Goal: Task Accomplishment & Management: Manage account settings

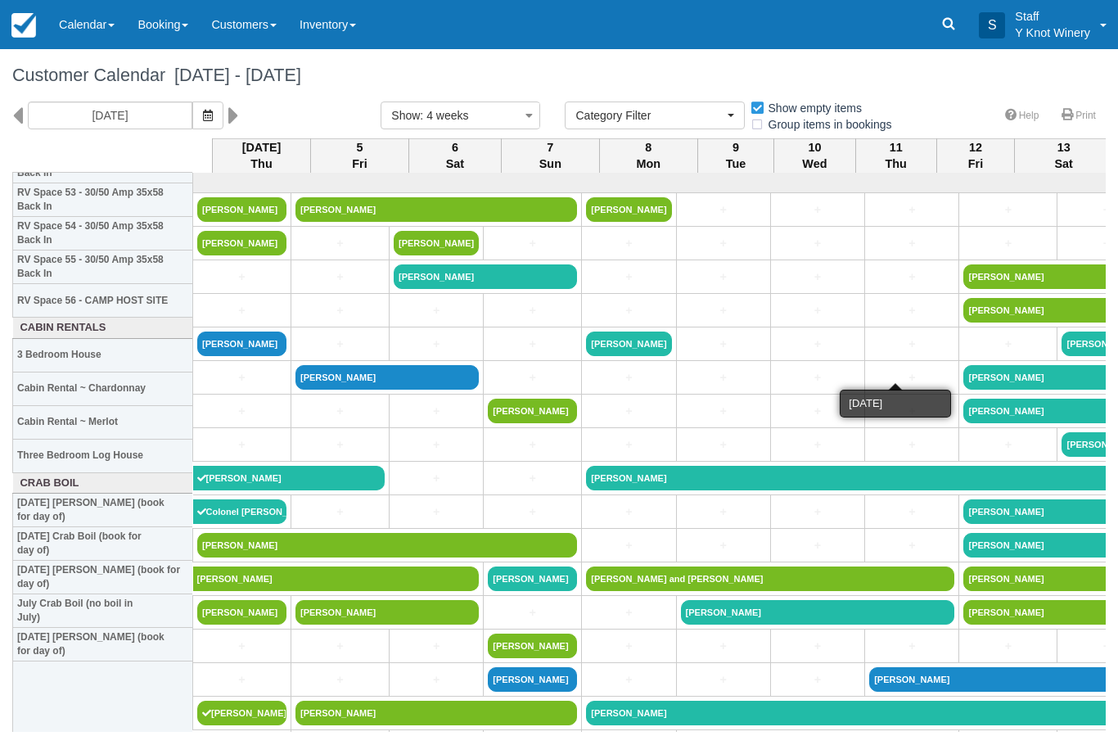
select select
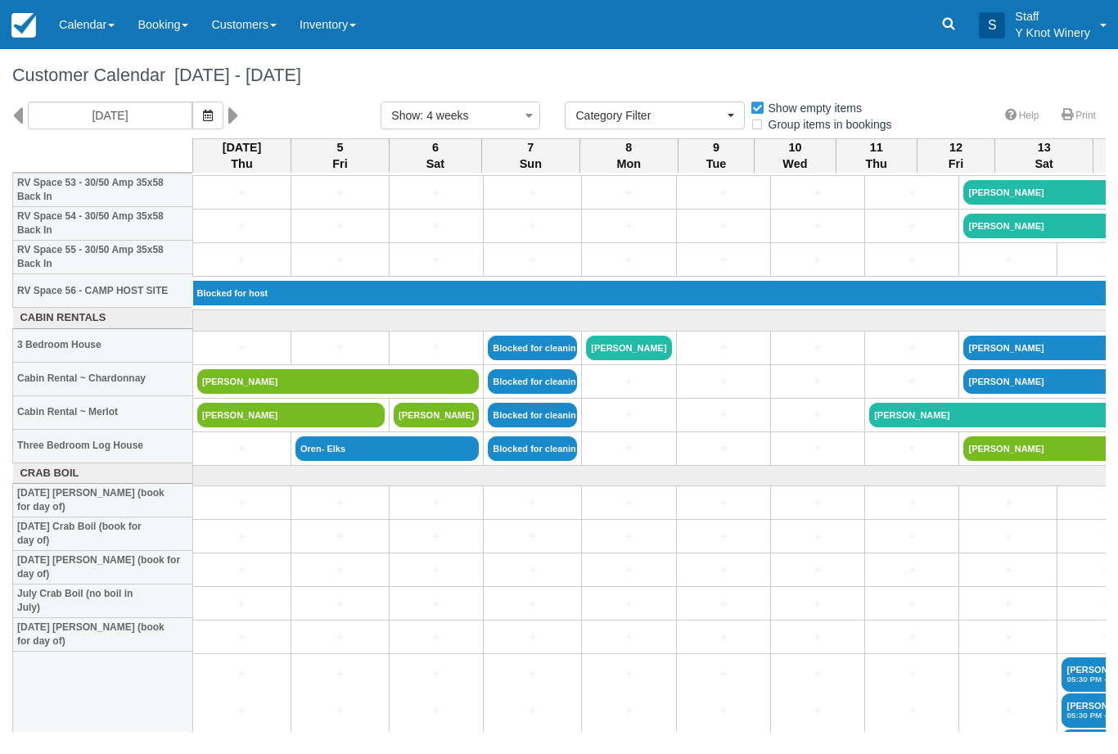
click at [0, 31] on link at bounding box center [23, 24] width 47 height 49
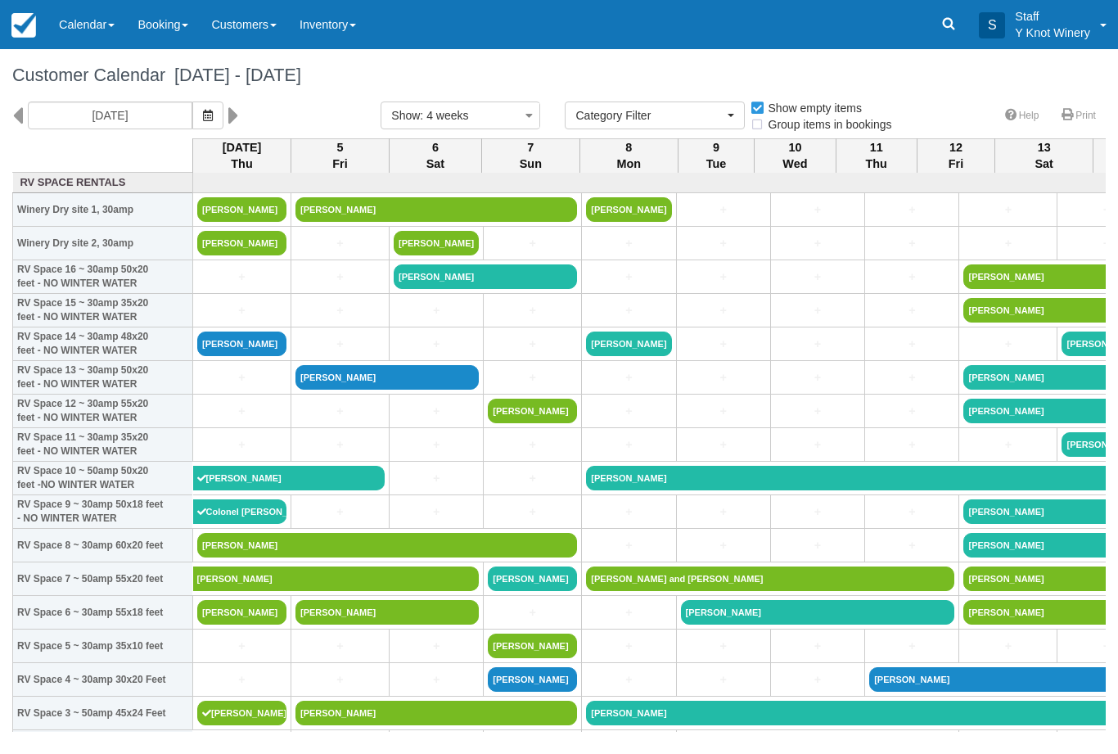
select select
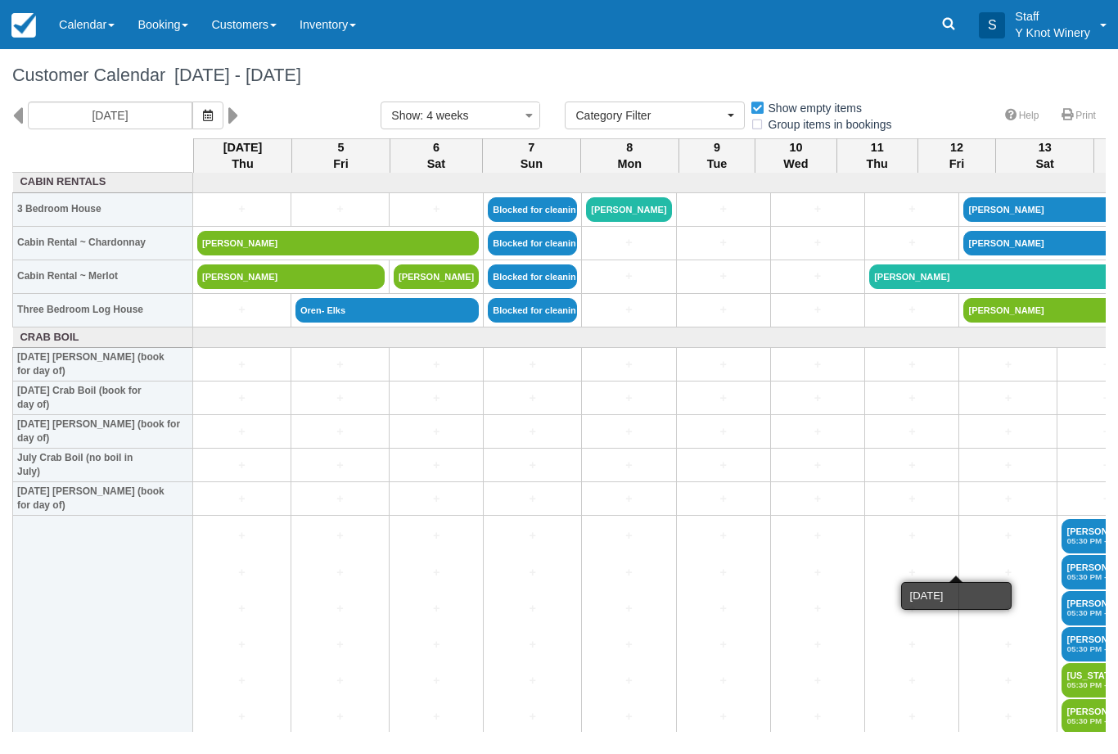
scroll to position [1967, 0]
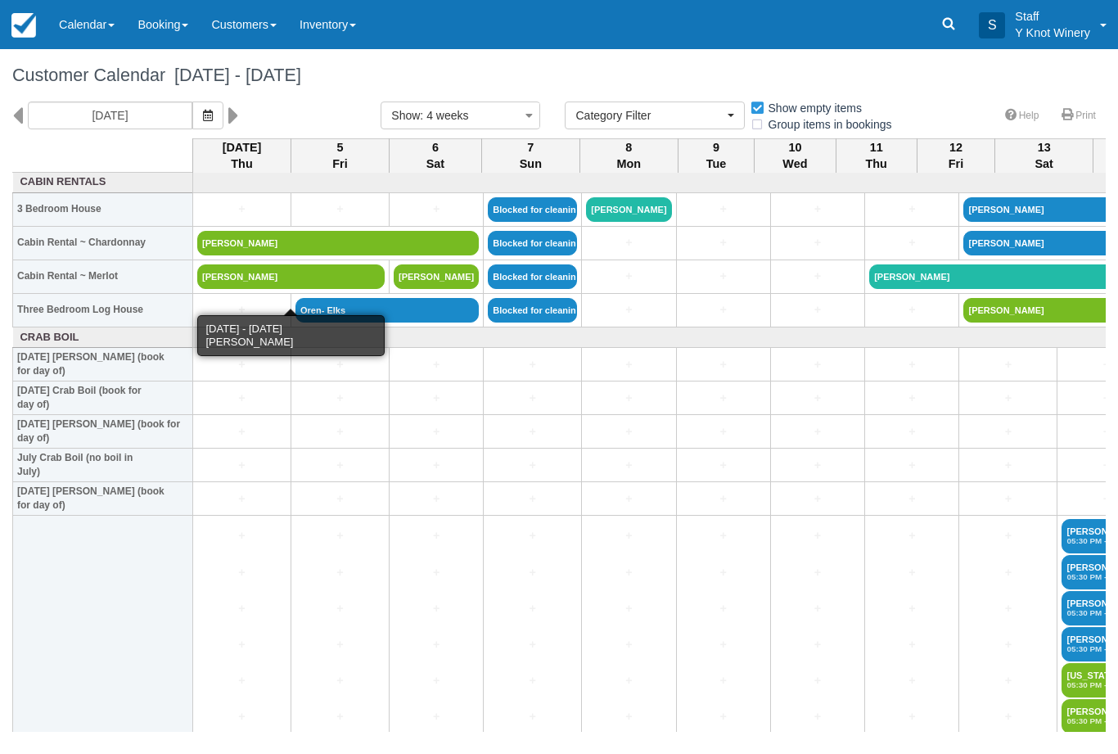
click at [229, 289] on link "[PERSON_NAME]" at bounding box center [290, 276] width 187 height 25
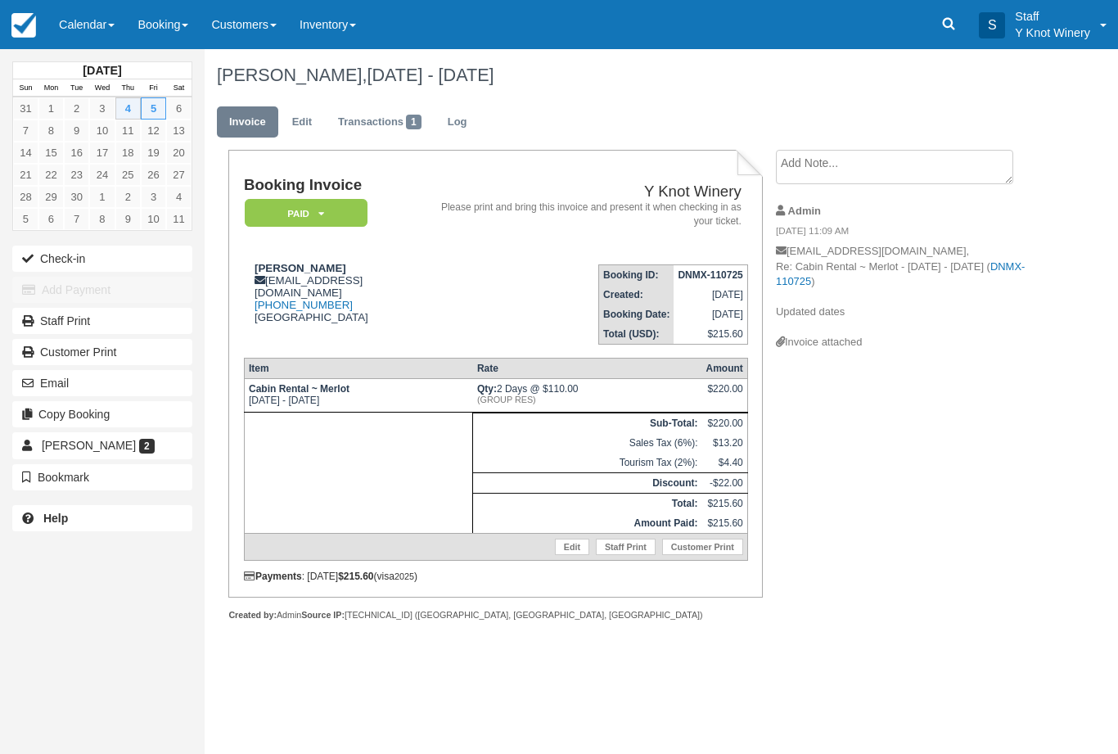
click at [58, 254] on button "Check-in" at bounding box center [102, 258] width 180 height 26
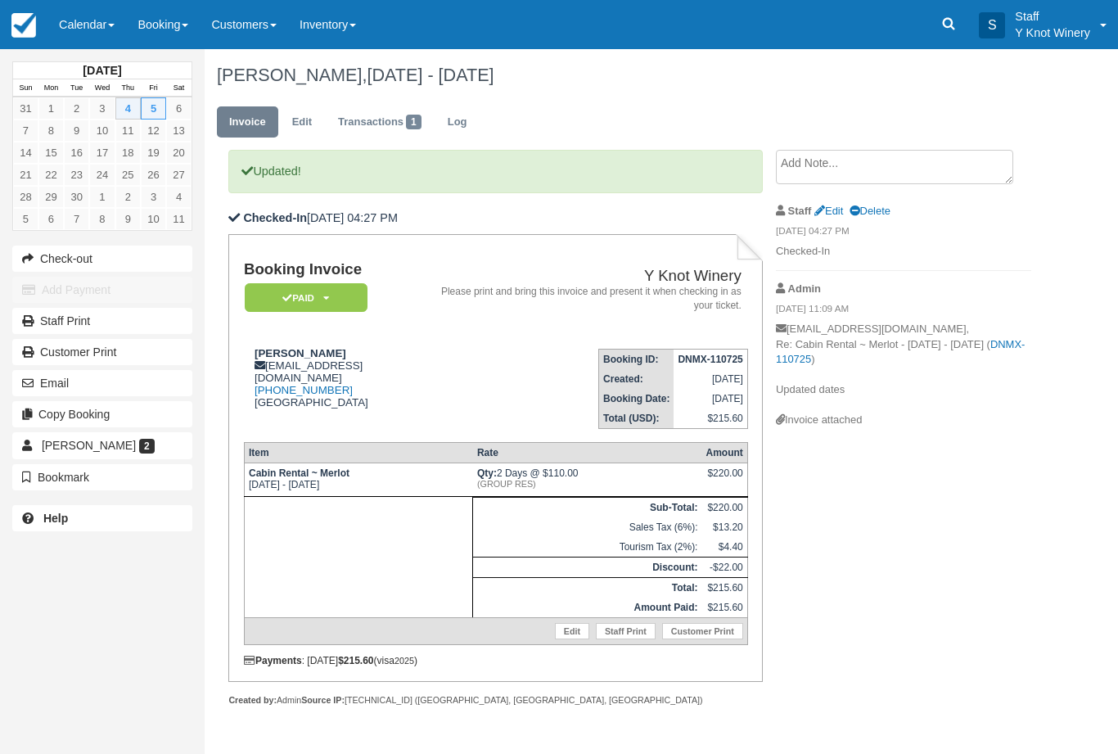
click at [112, 24] on span at bounding box center [111, 25] width 7 height 3
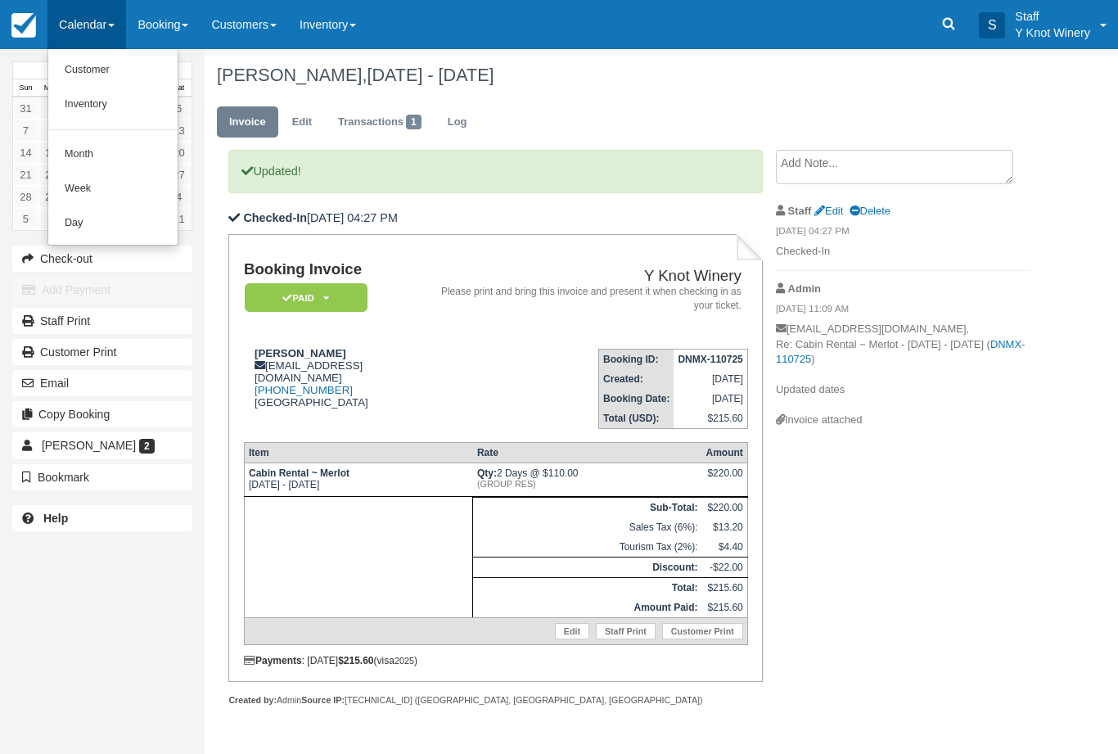
click at [111, 63] on link "Customer" at bounding box center [112, 70] width 129 height 34
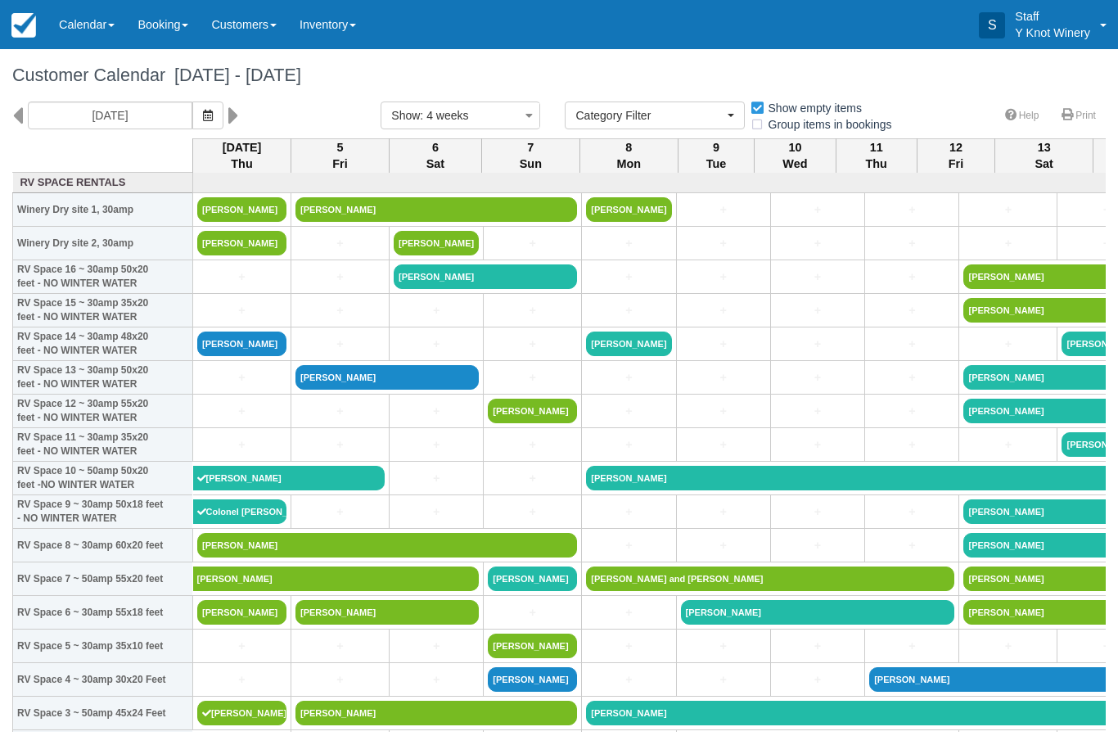
select select
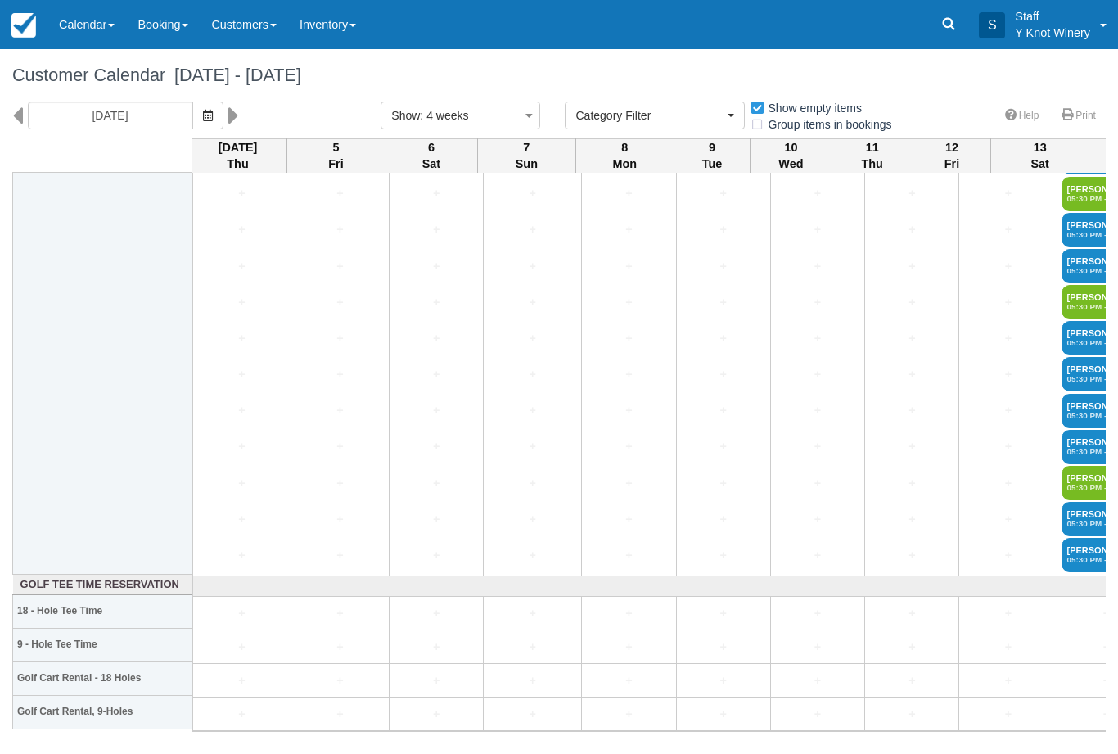
scroll to position [3211, 6]
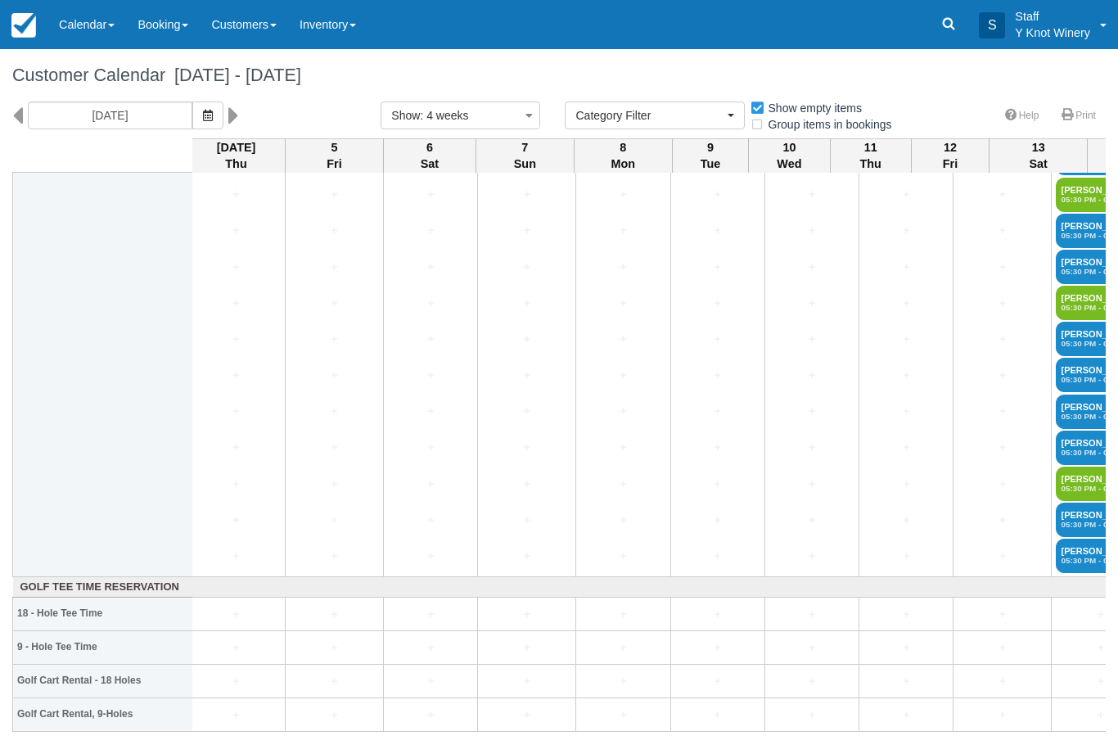
click at [959, 384] on link "+" at bounding box center [1001, 375] width 89 height 17
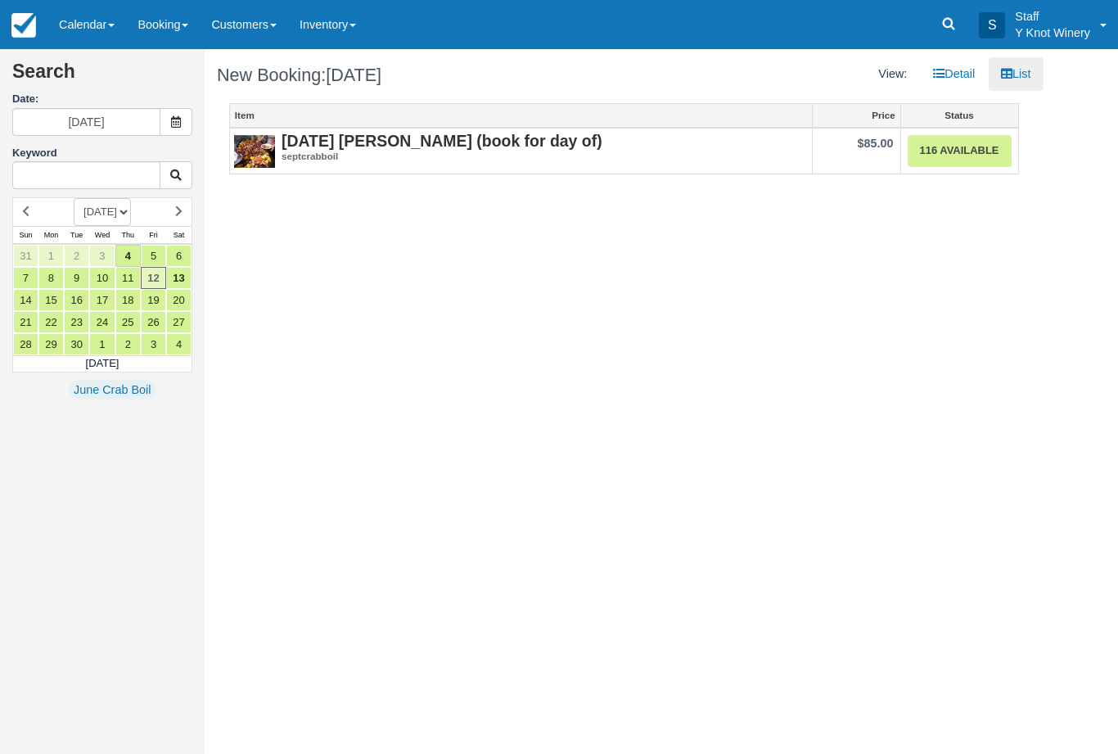
click at [959, 153] on link "116 Available" at bounding box center [959, 151] width 104 height 32
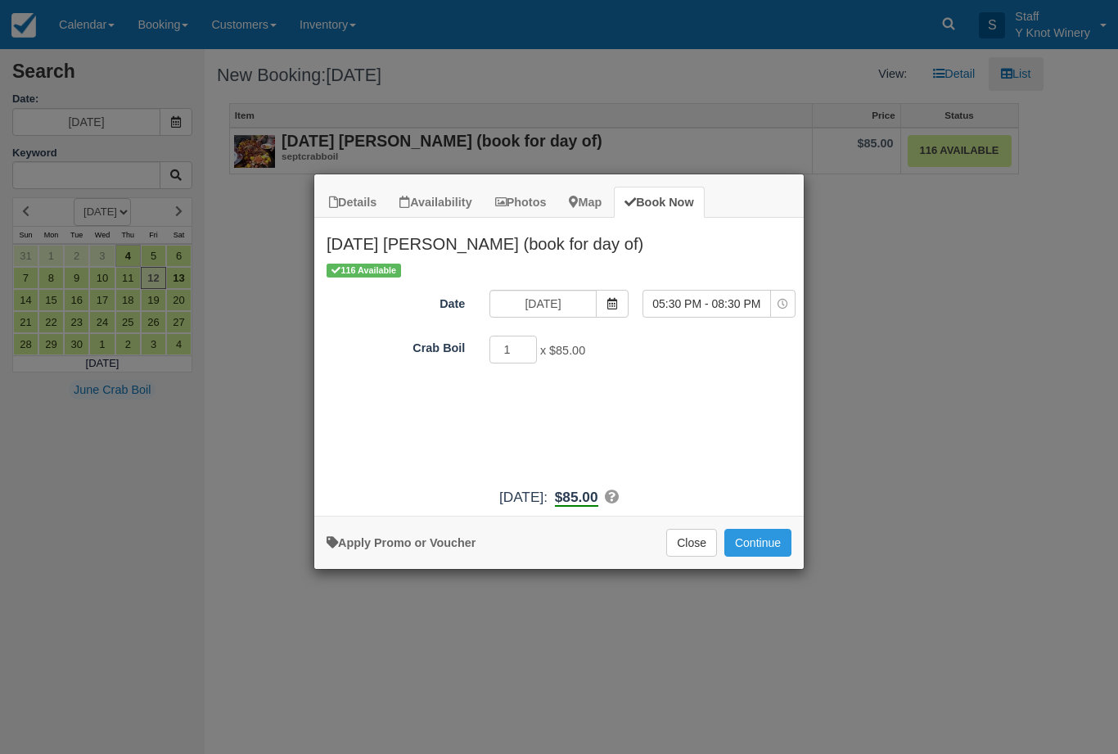
click at [601, 296] on span "Item Modal" at bounding box center [612, 304] width 33 height 28
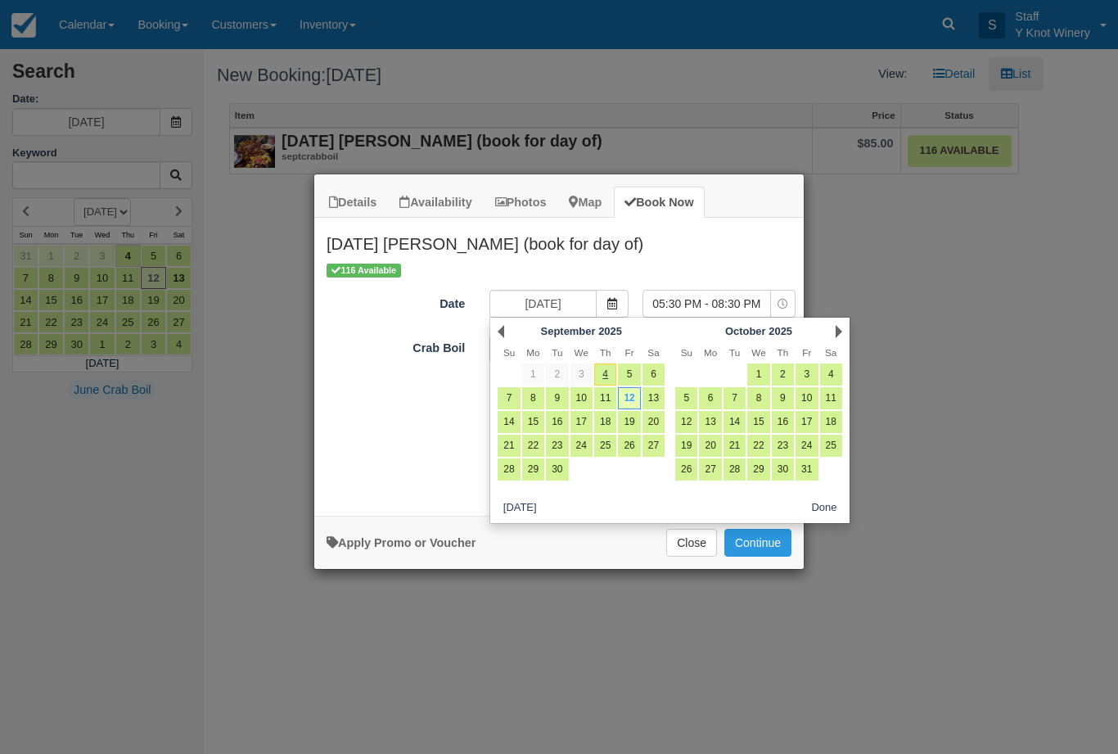
click at [653, 399] on link "13" at bounding box center [653, 398] width 22 height 22
type input "09/13/25"
select select "0"
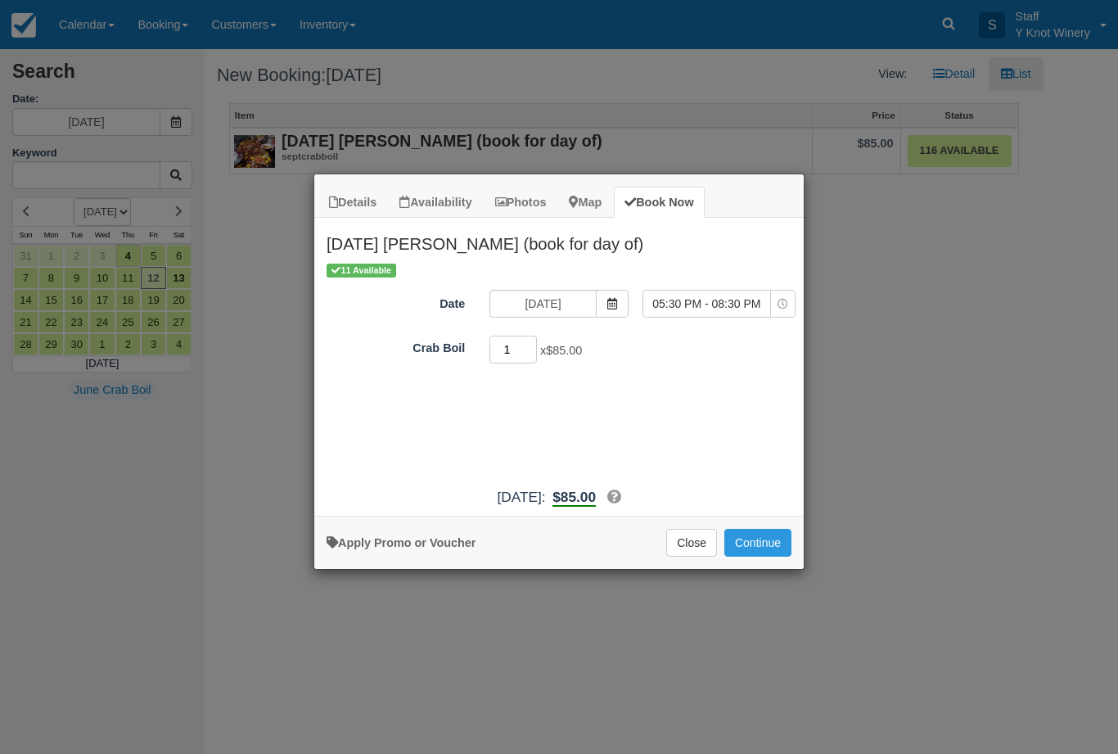
click at [533, 346] on input "1" at bounding box center [512, 349] width 47 height 28
type input "3"
click at [756, 547] on button "Continue" at bounding box center [757, 543] width 67 height 28
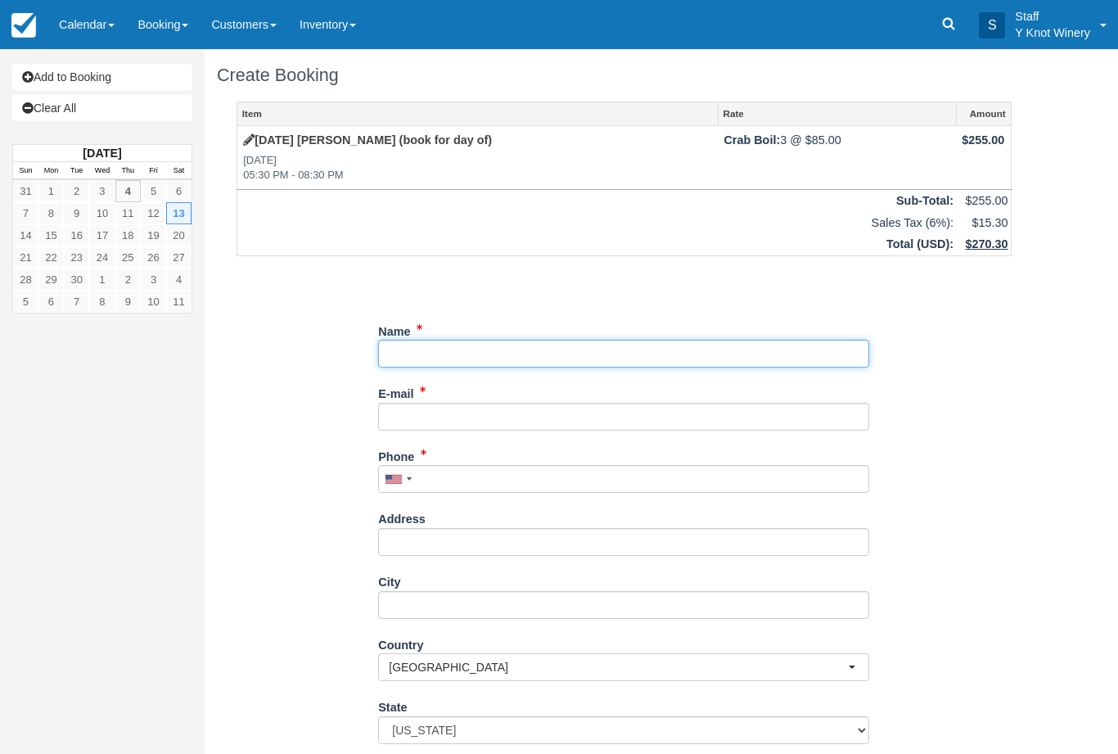
click at [557, 352] on input "Name" at bounding box center [623, 354] width 491 height 28
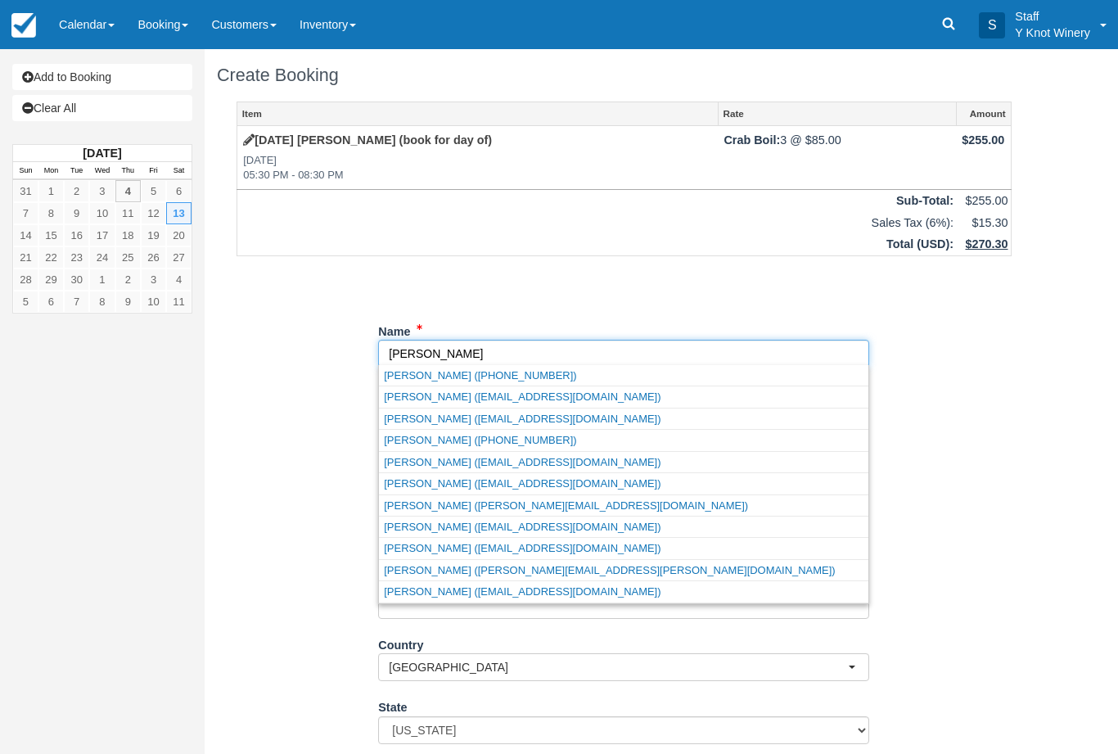
click at [408, 545] on link "Curtis Pangelinan (chamoro1992@hotmail.com)" at bounding box center [623, 548] width 489 height 20
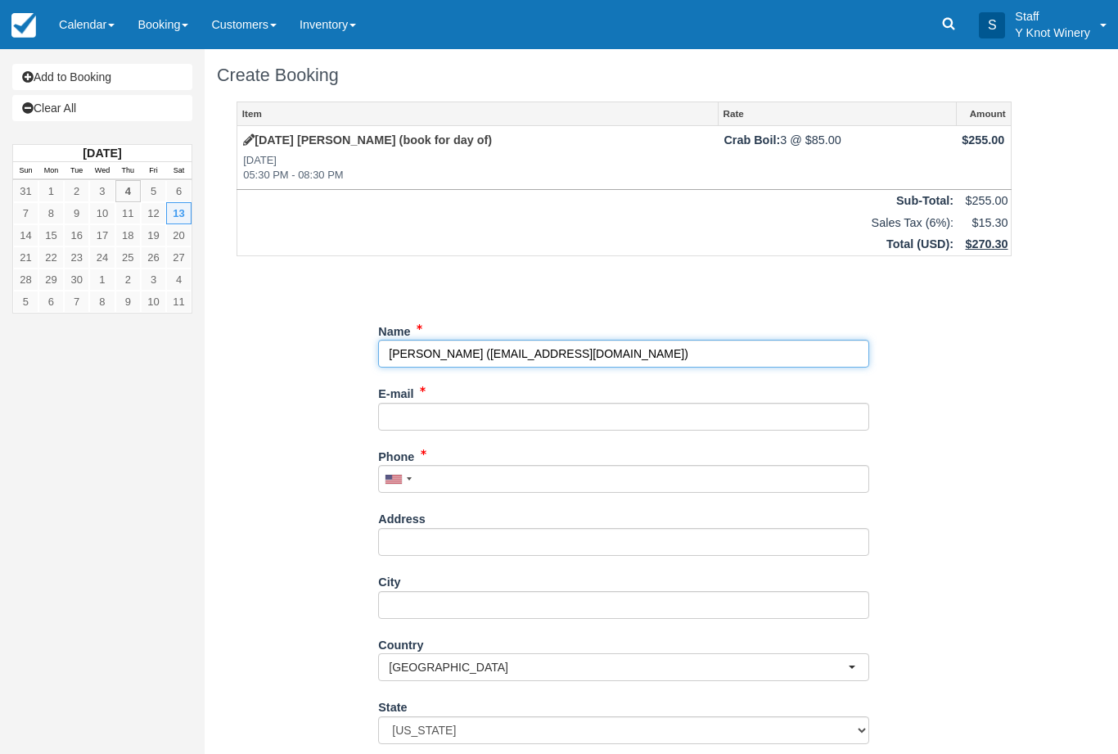
type input "Curtis Pangelinan"
type input "chamoro1992@hotmail.com"
type input "+12085909177"
select select "CA"
select select
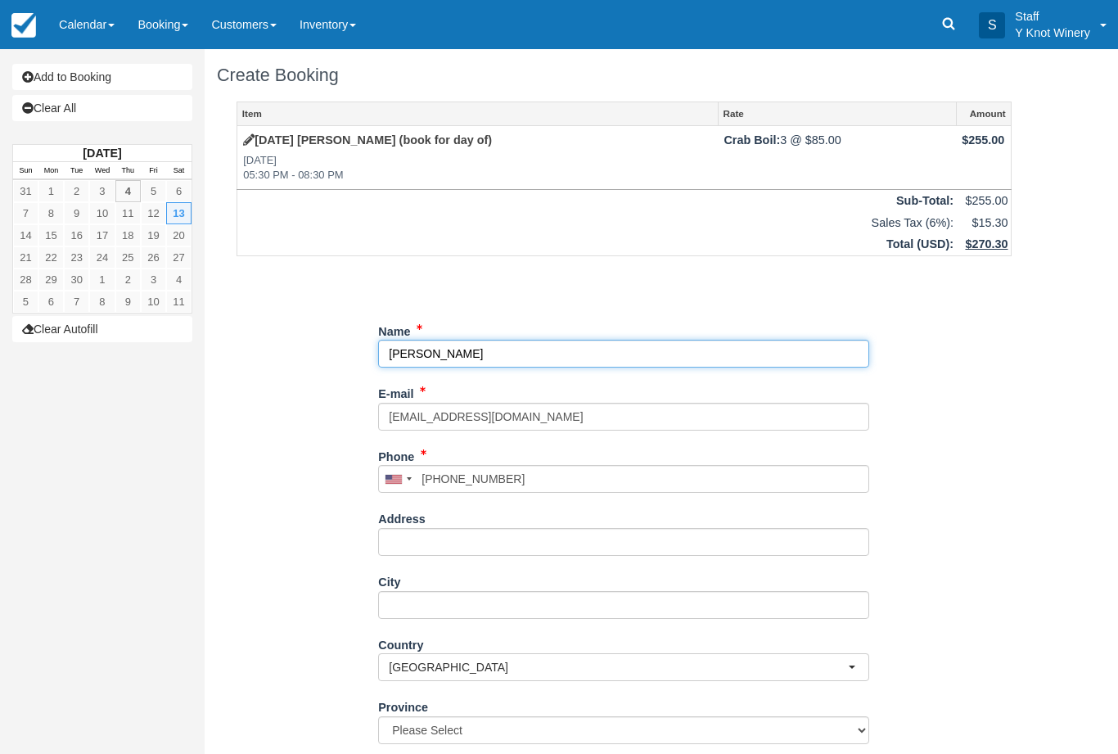
select select "MB"
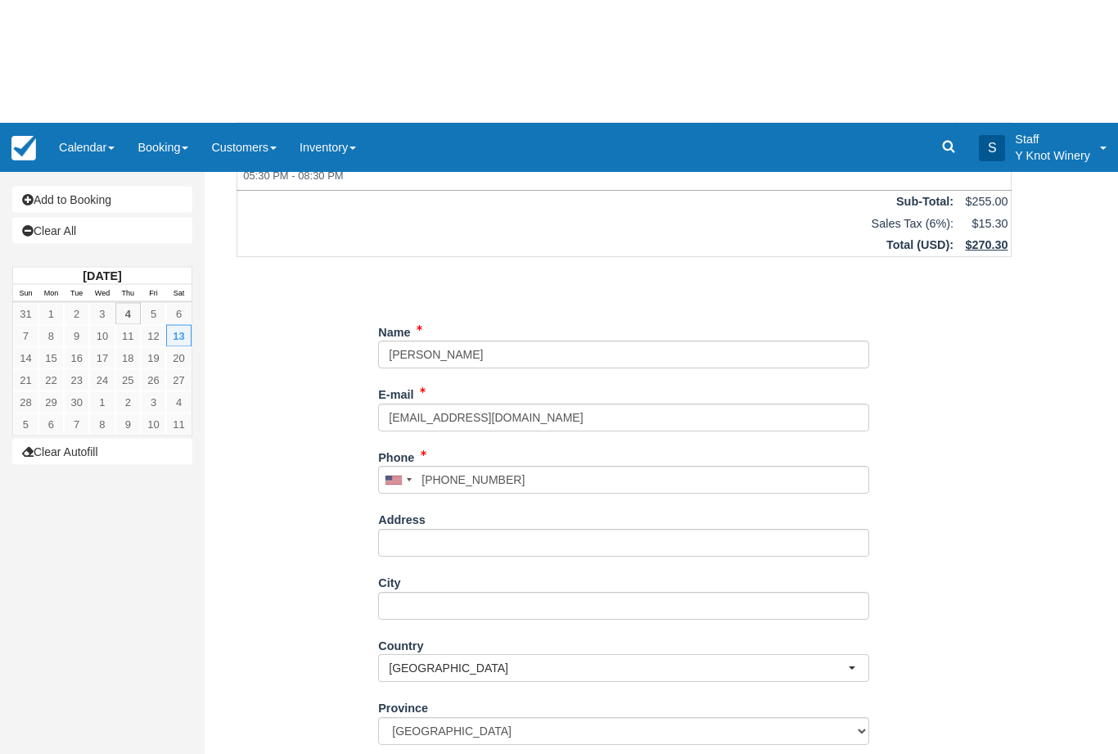
click at [298, 520] on div "Item Rate Amount September 13th Crab Boil (book for day of) Sat Sep 13, 2025 05…" at bounding box center [624, 378] width 814 height 796
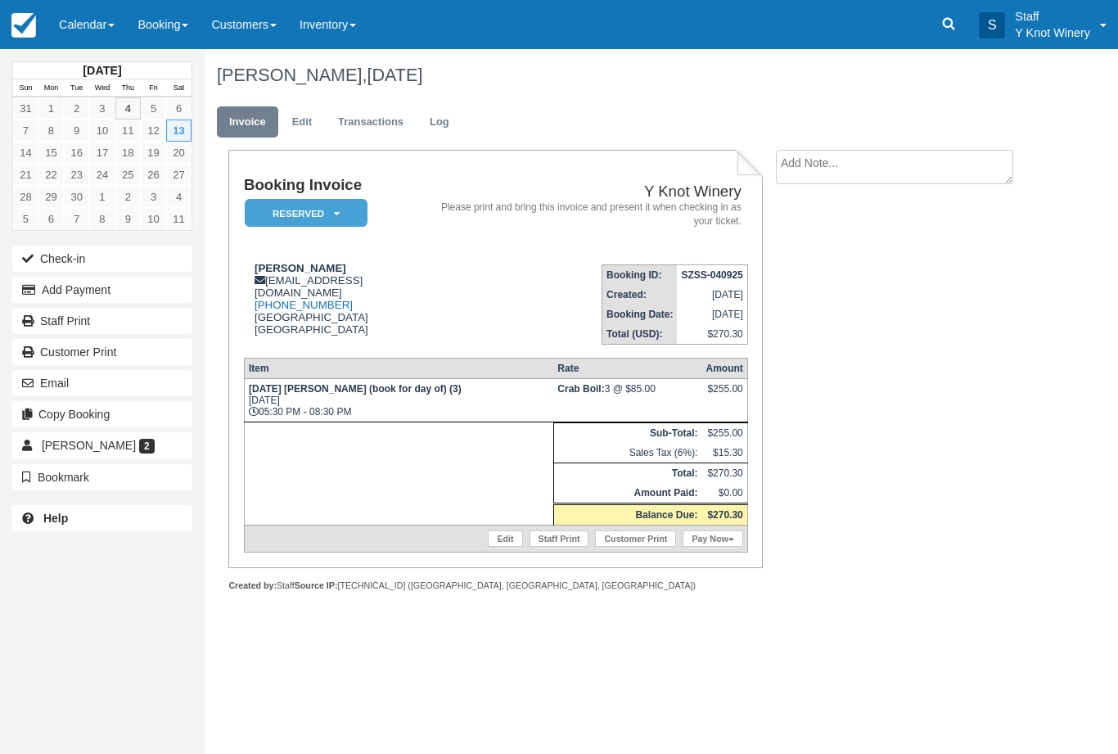
click at [137, 377] on button "Email" at bounding box center [102, 383] width 180 height 26
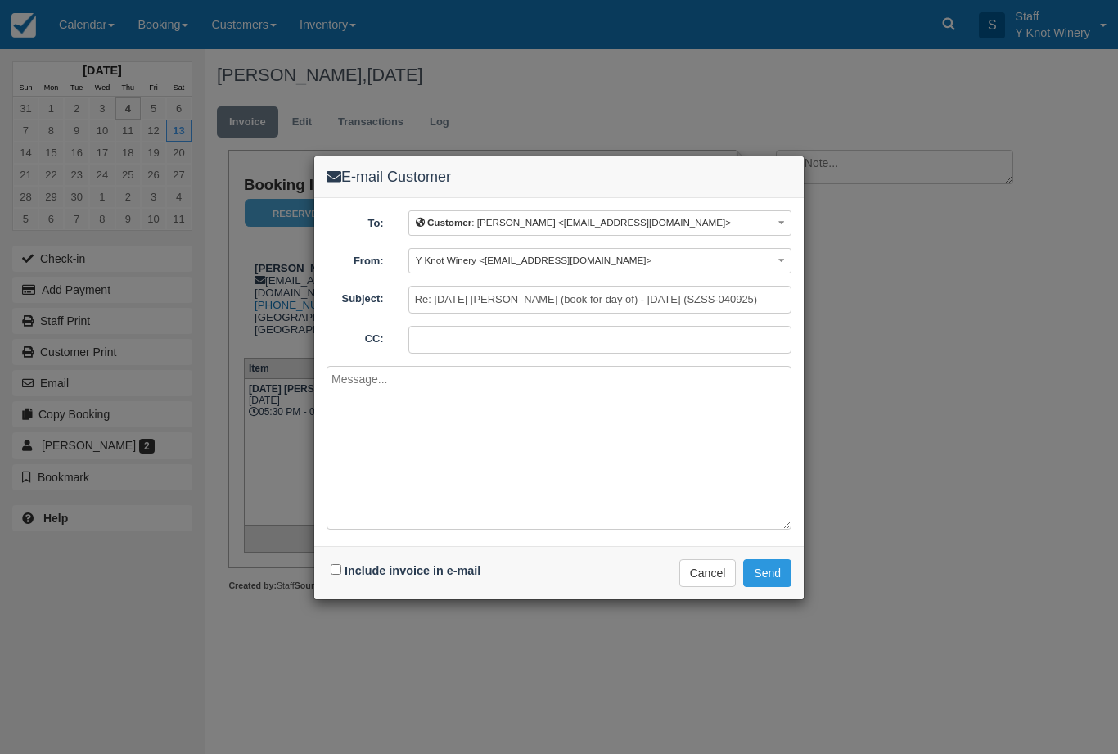
click at [344, 565] on label "Include invoice in e-mail" at bounding box center [412, 570] width 136 height 13
click at [341, 565] on input "Include invoice in e-mail" at bounding box center [336, 569] width 11 height 11
checkbox input "true"
click at [783, 575] on button "Send" at bounding box center [767, 573] width 48 height 28
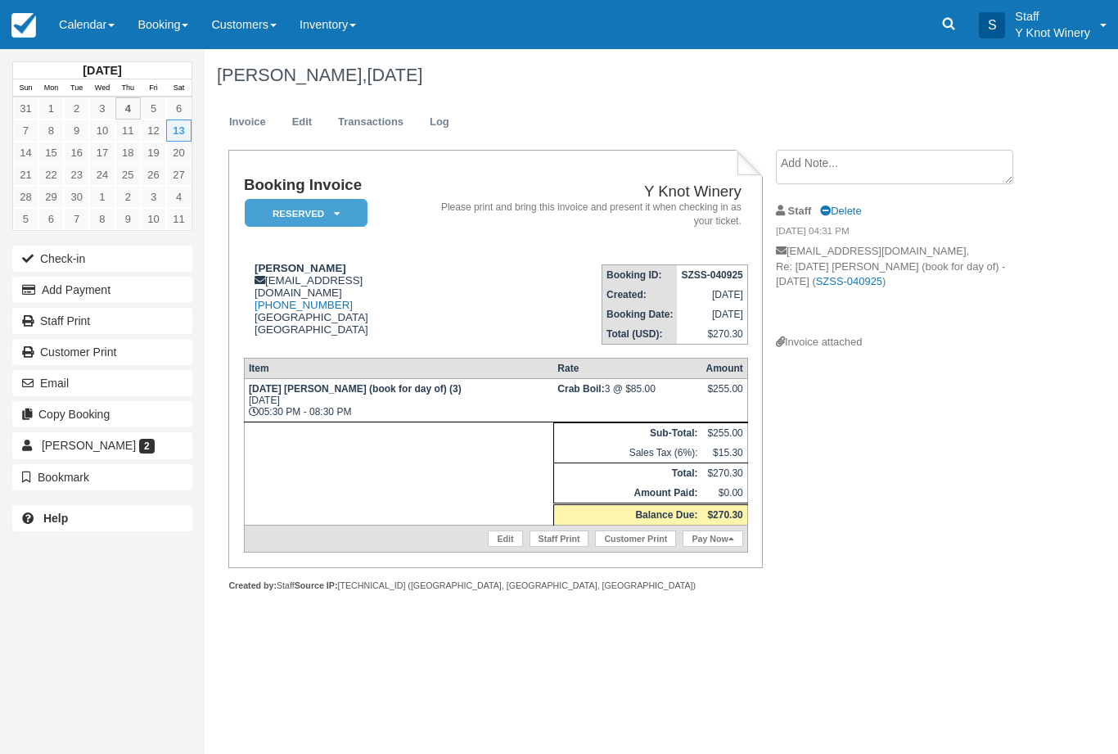
click at [76, 38] on link "Calendar" at bounding box center [86, 24] width 79 height 49
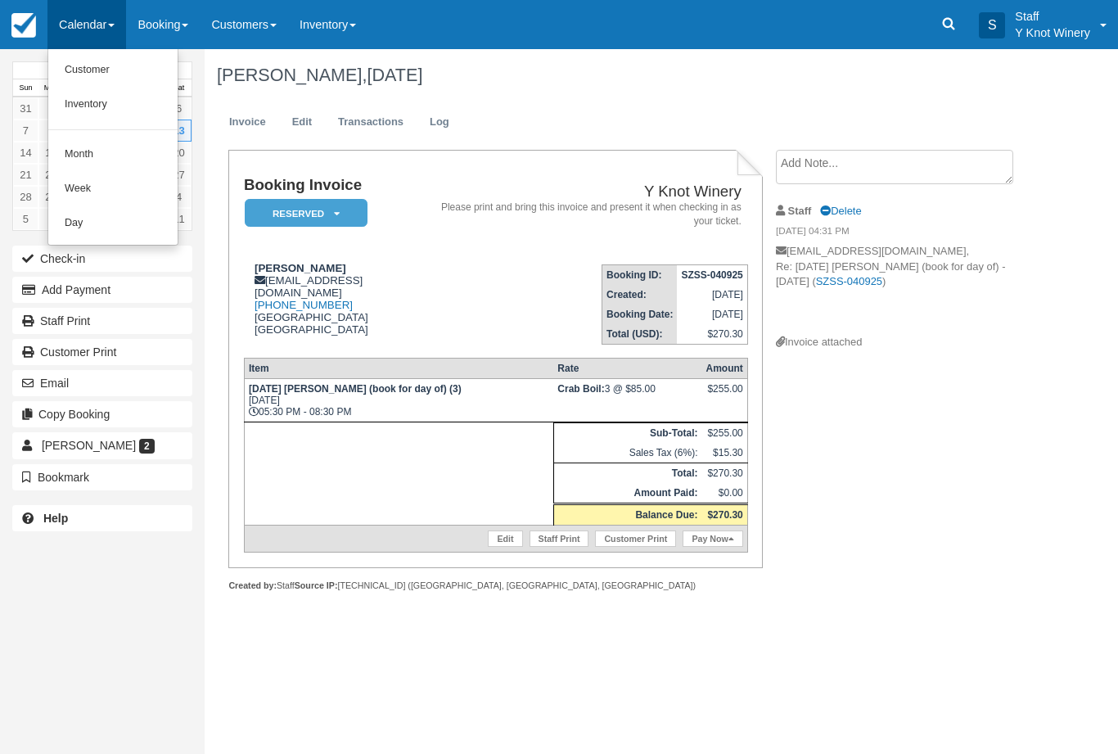
click at [88, 80] on link "Customer" at bounding box center [112, 70] width 129 height 34
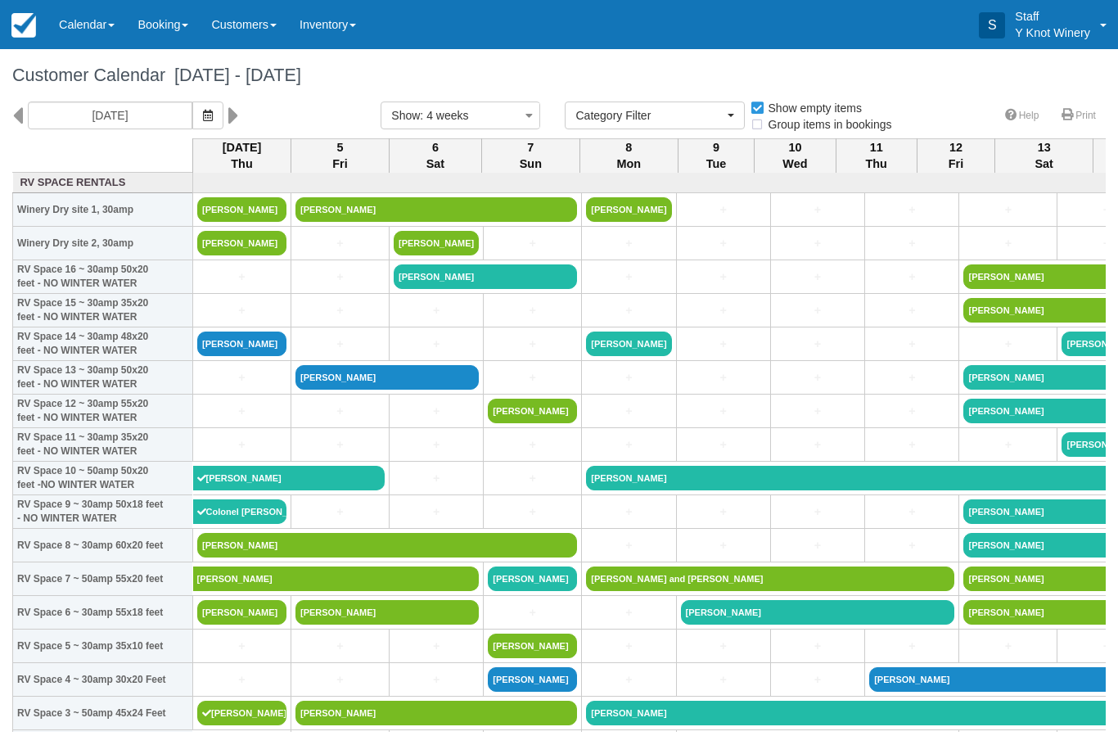
select select
click at [227, 624] on link "[PERSON_NAME]" at bounding box center [241, 612] width 89 height 25
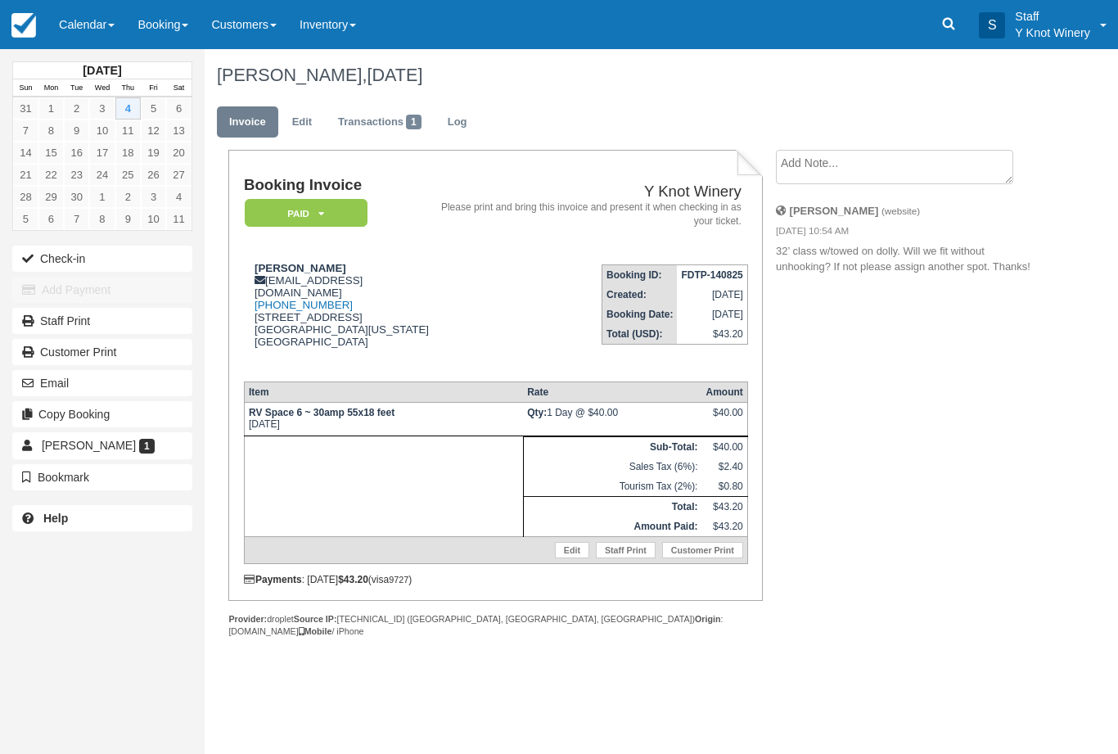
click at [59, 253] on button "Check-in" at bounding box center [102, 258] width 180 height 26
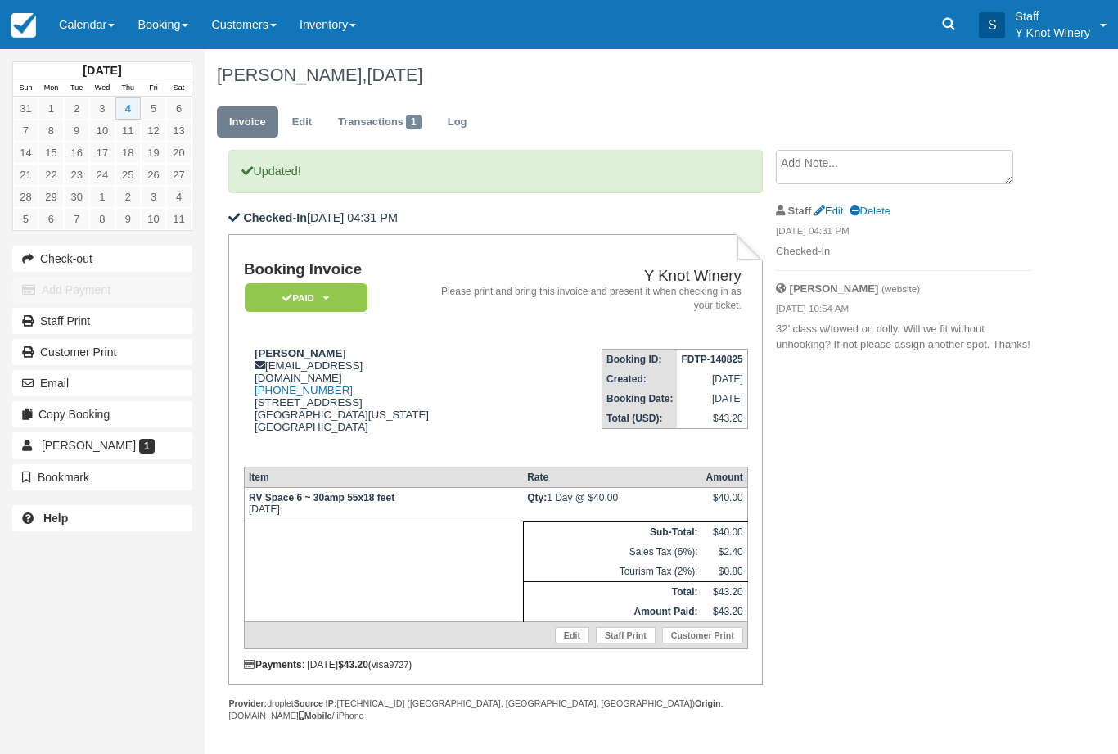
click at [83, 29] on link "Calendar" at bounding box center [86, 24] width 79 height 49
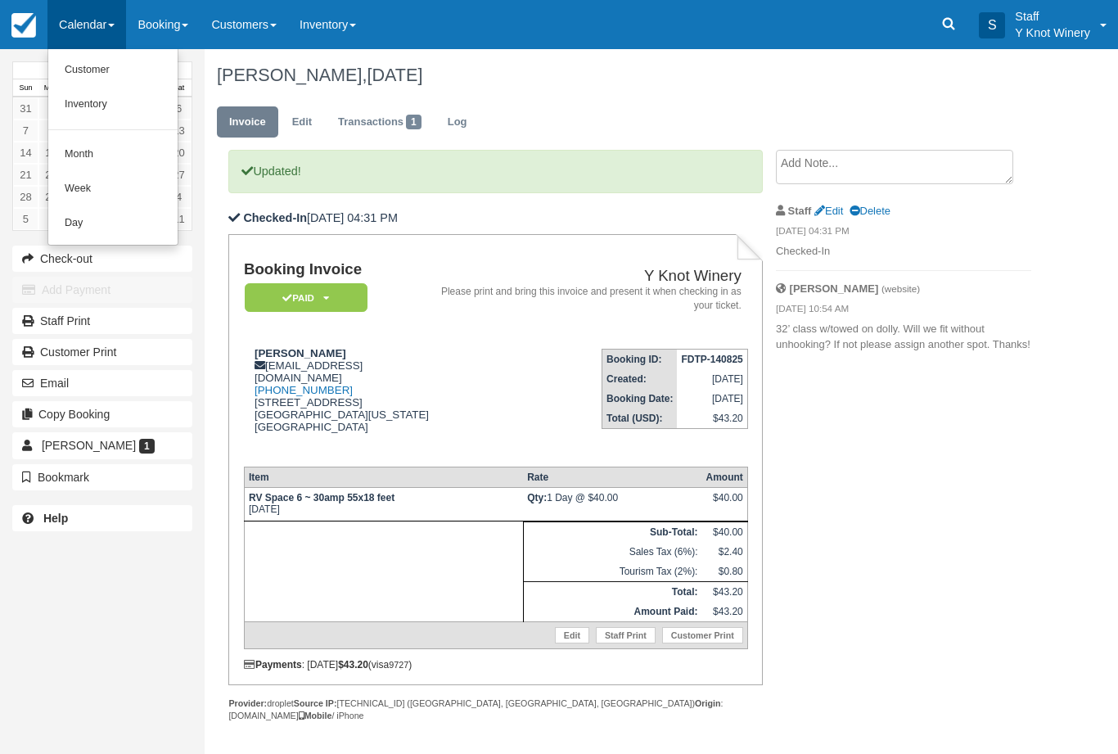
click at [76, 71] on link "Customer" at bounding box center [112, 70] width 129 height 34
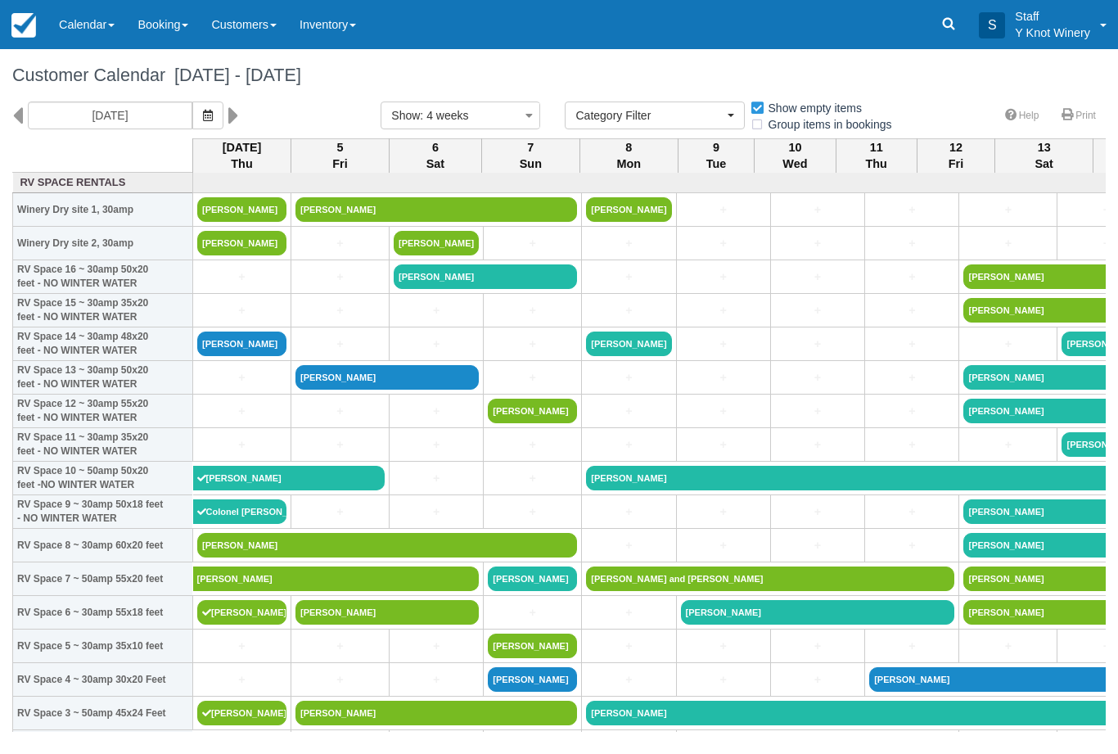
select select
click at [225, 356] on link "[PERSON_NAME]" at bounding box center [241, 343] width 89 height 25
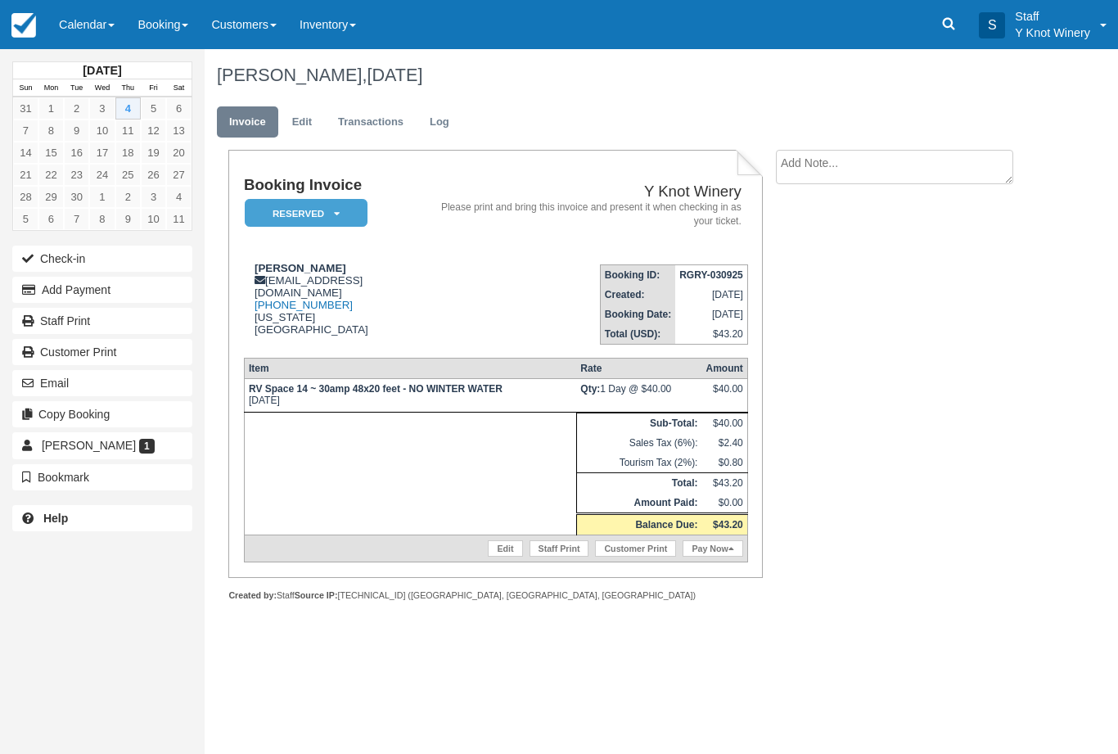
click at [53, 262] on button "Check-in" at bounding box center [102, 258] width 180 height 26
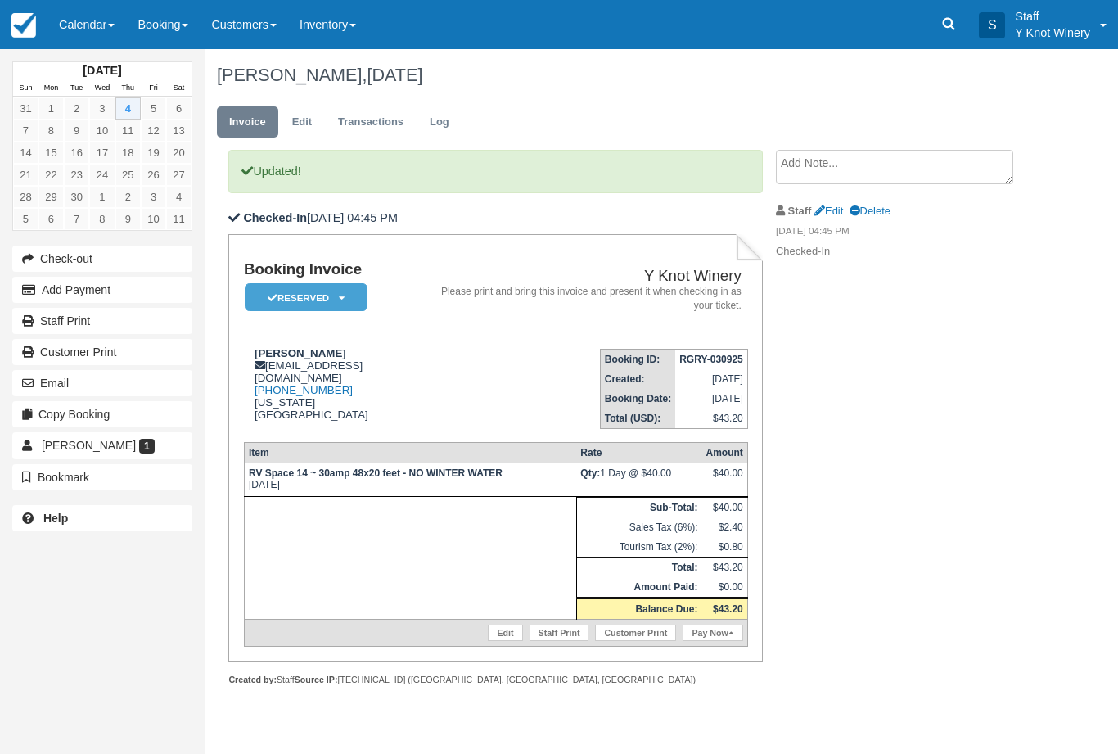
click at [721, 641] on link "Pay Now" at bounding box center [712, 632] width 60 height 16
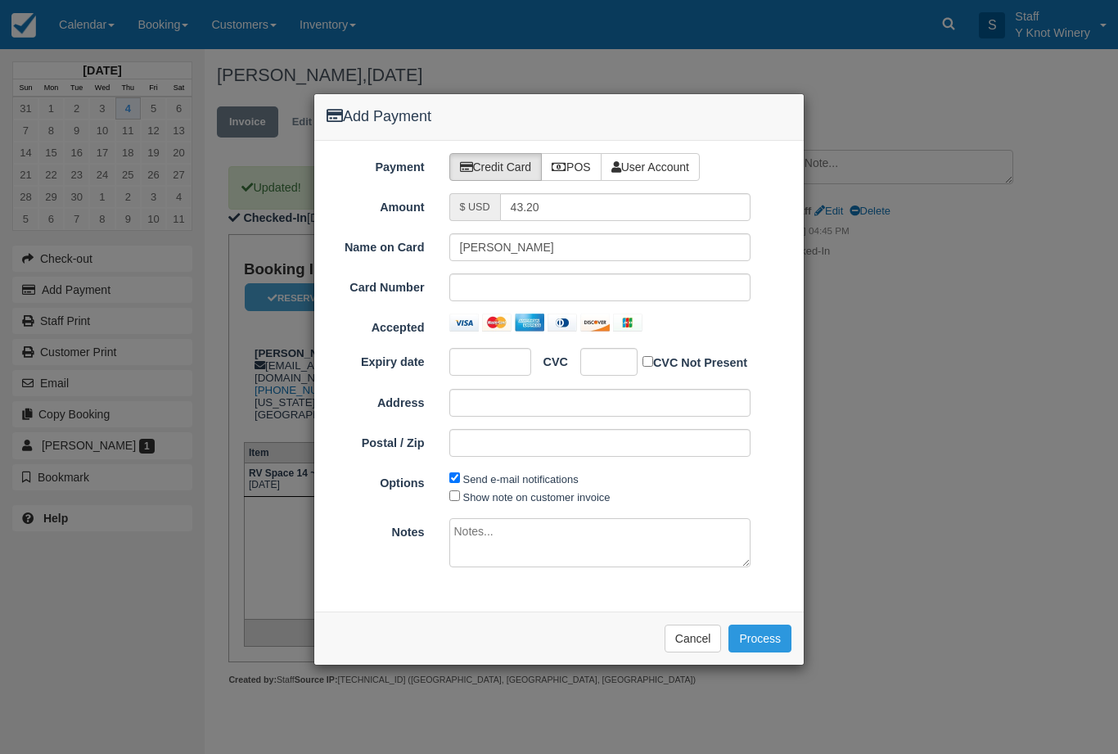
click at [676, 646] on button "Cancel" at bounding box center [692, 638] width 57 height 28
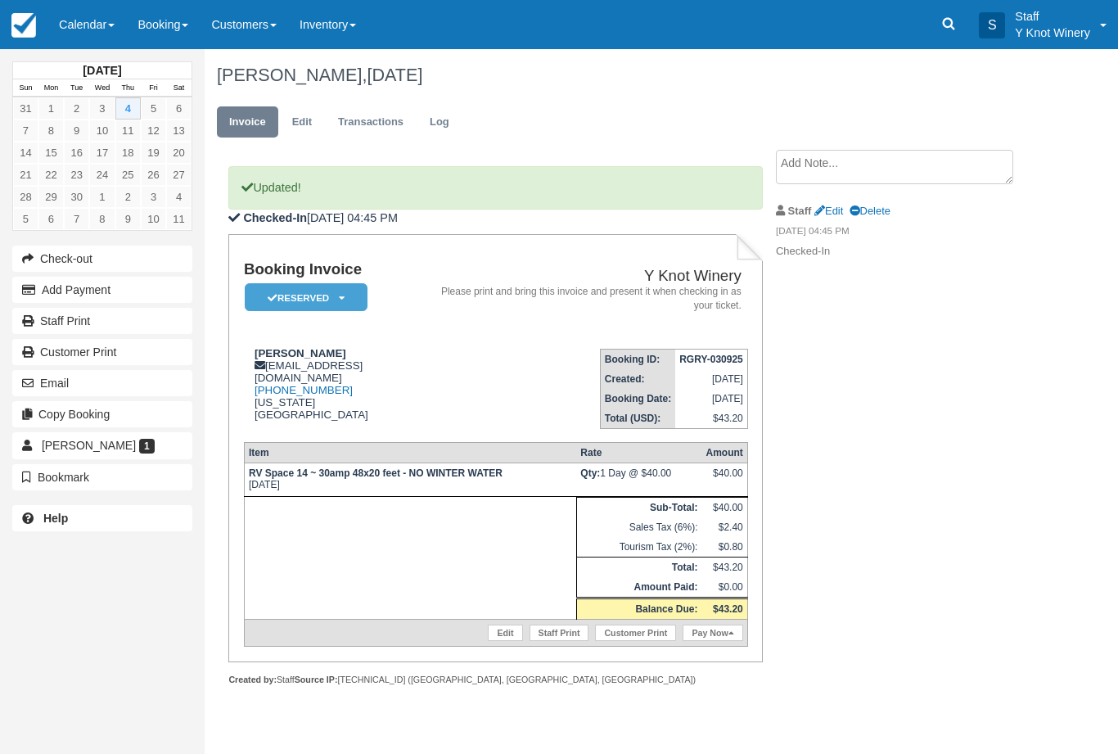
click at [300, 123] on link "Edit" at bounding box center [302, 122] width 44 height 32
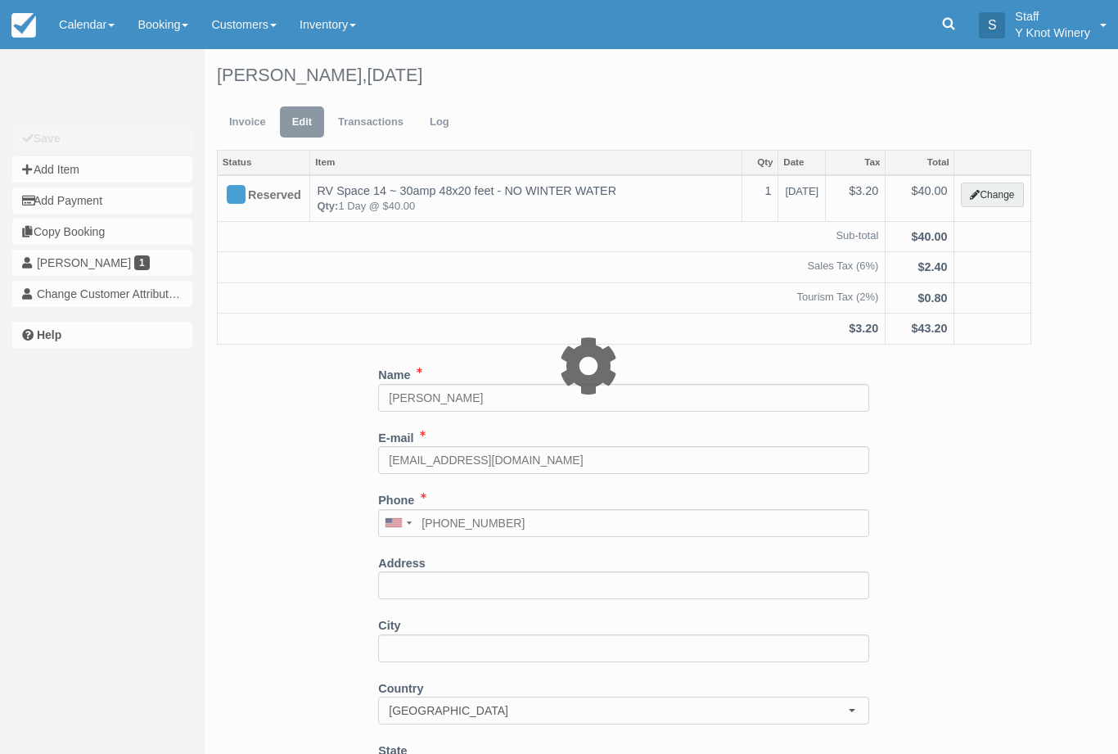
type input "40.00"
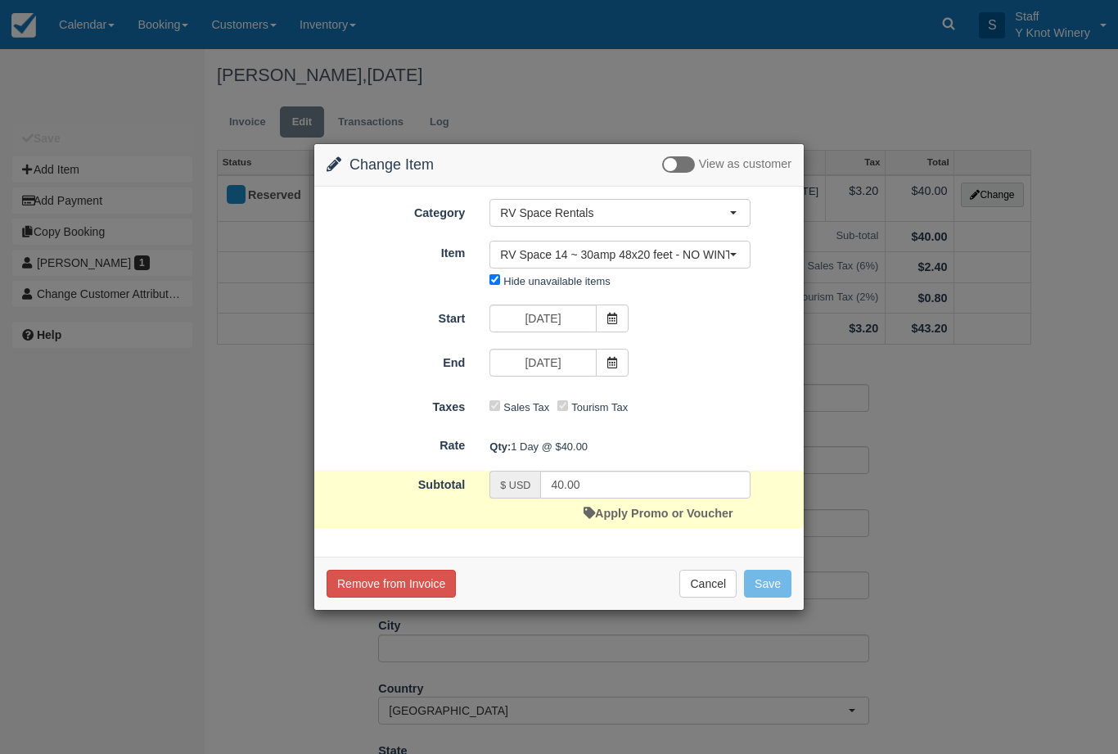
click at [690, 517] on link "Apply Promo or Voucher" at bounding box center [657, 512] width 149 height 13
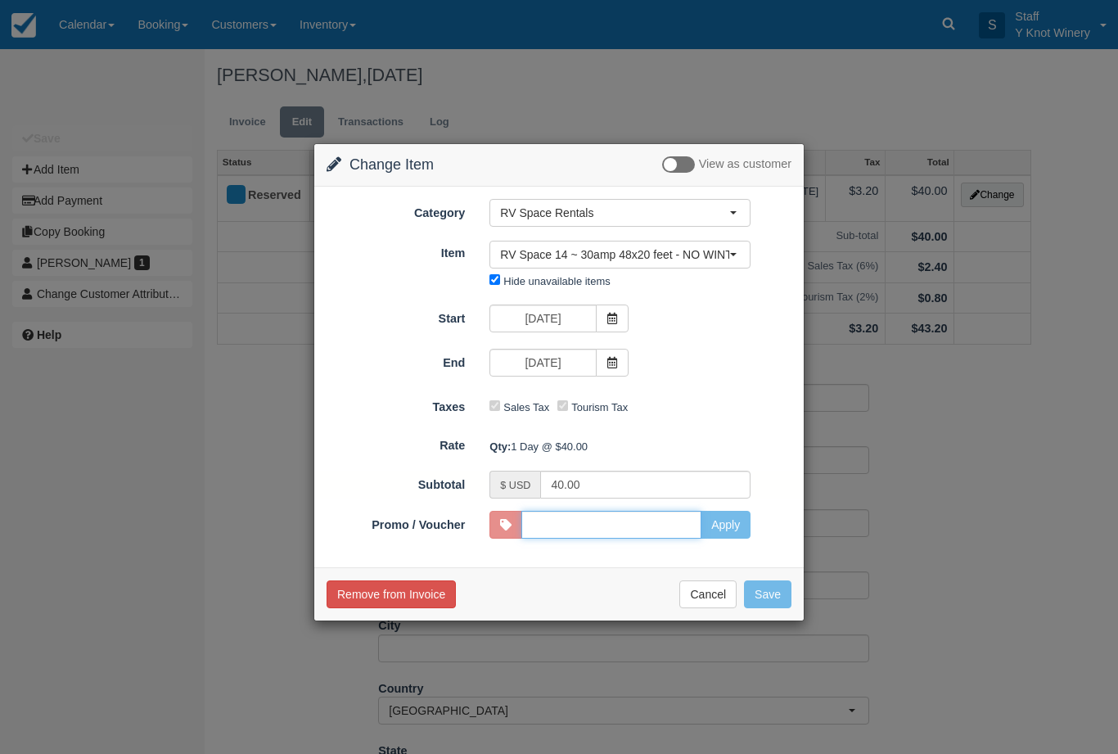
click at [673, 524] on input "Promo / Voucher" at bounding box center [611, 525] width 180 height 28
type input "GSAM"
click at [730, 525] on button "Apply" at bounding box center [725, 525] width 50 height 28
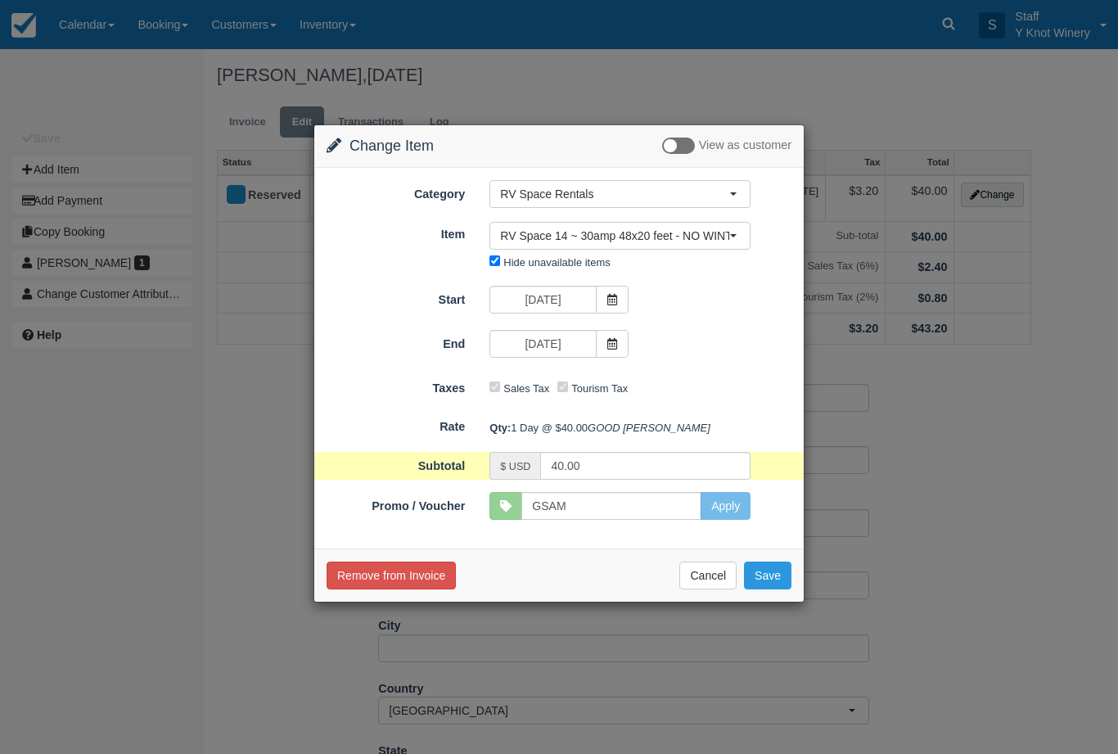
click at [775, 589] on button "Save" at bounding box center [767, 575] width 47 height 28
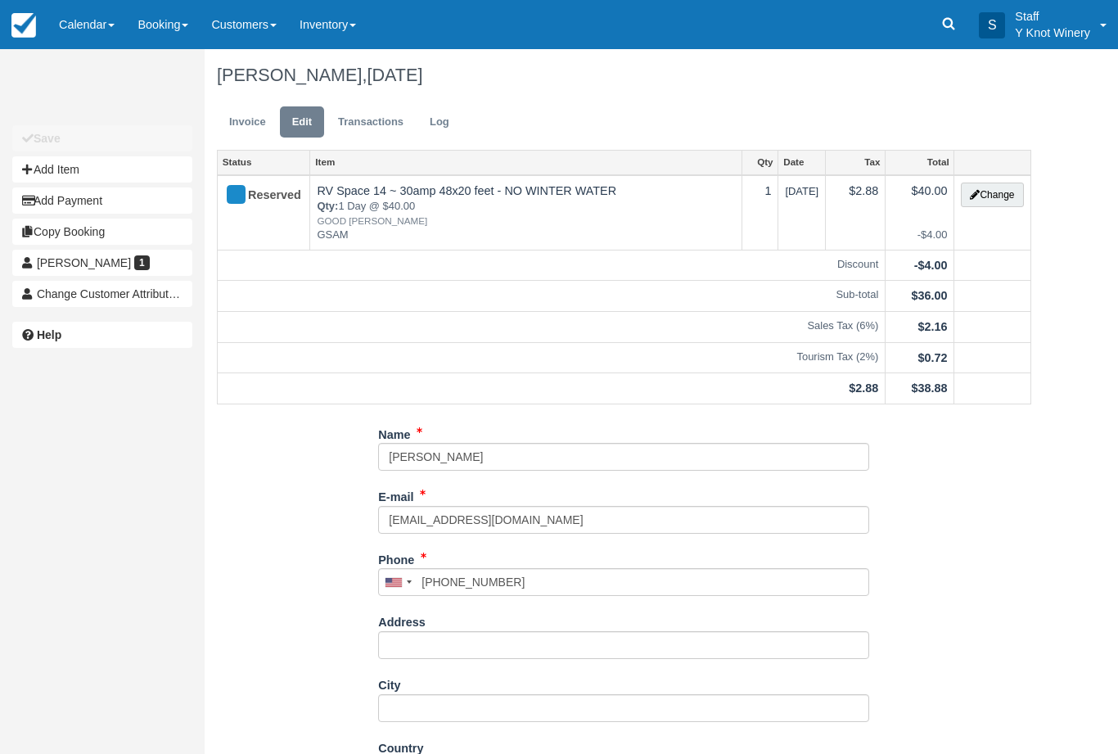
click at [238, 115] on link "Invoice" at bounding box center [247, 122] width 61 height 32
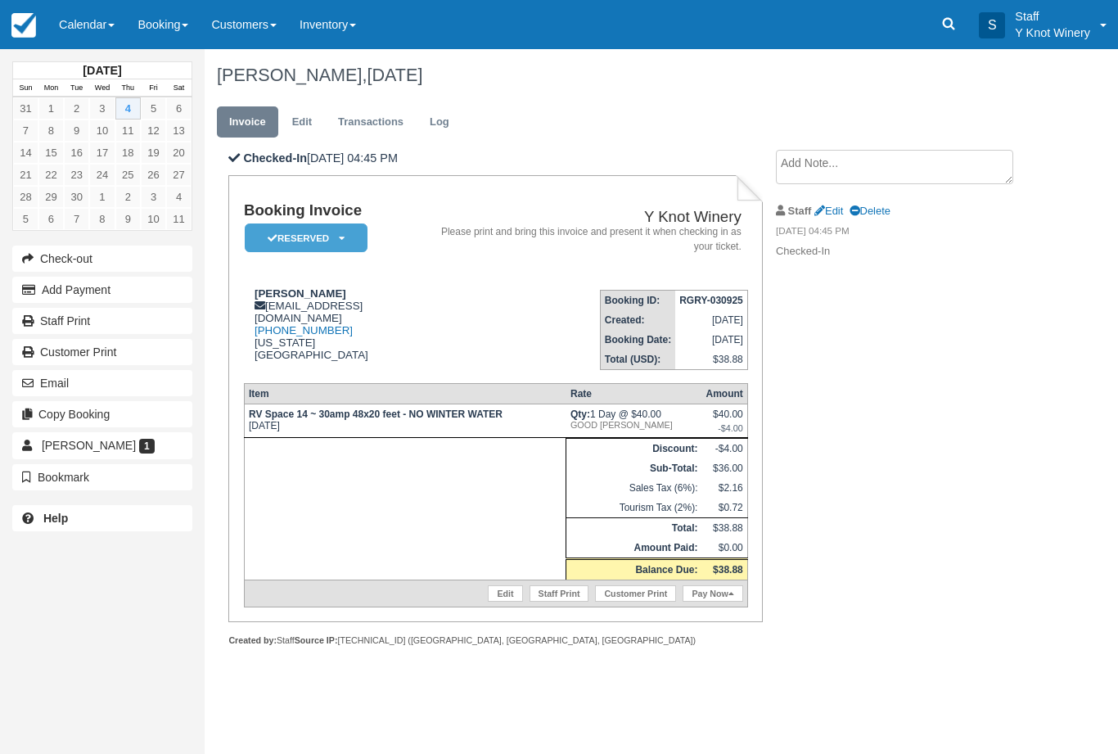
click at [703, 601] on link "Pay Now" at bounding box center [712, 593] width 60 height 16
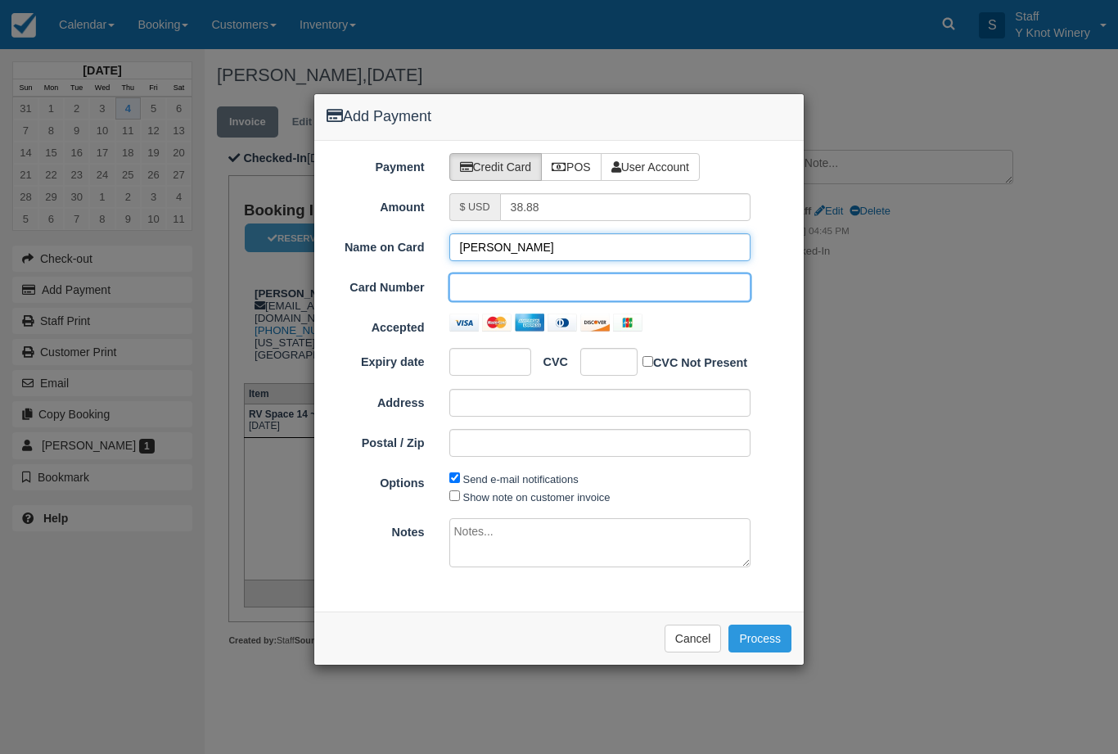
click at [493, 236] on input "[PERSON_NAME]" at bounding box center [600, 247] width 302 height 28
type input "Pamela flouch"
click at [489, 342] on div "Name on Card Pamela flouch Card Number Accepted Expiry date CVC CVC Not Present…" at bounding box center [558, 351] width 465 height 236
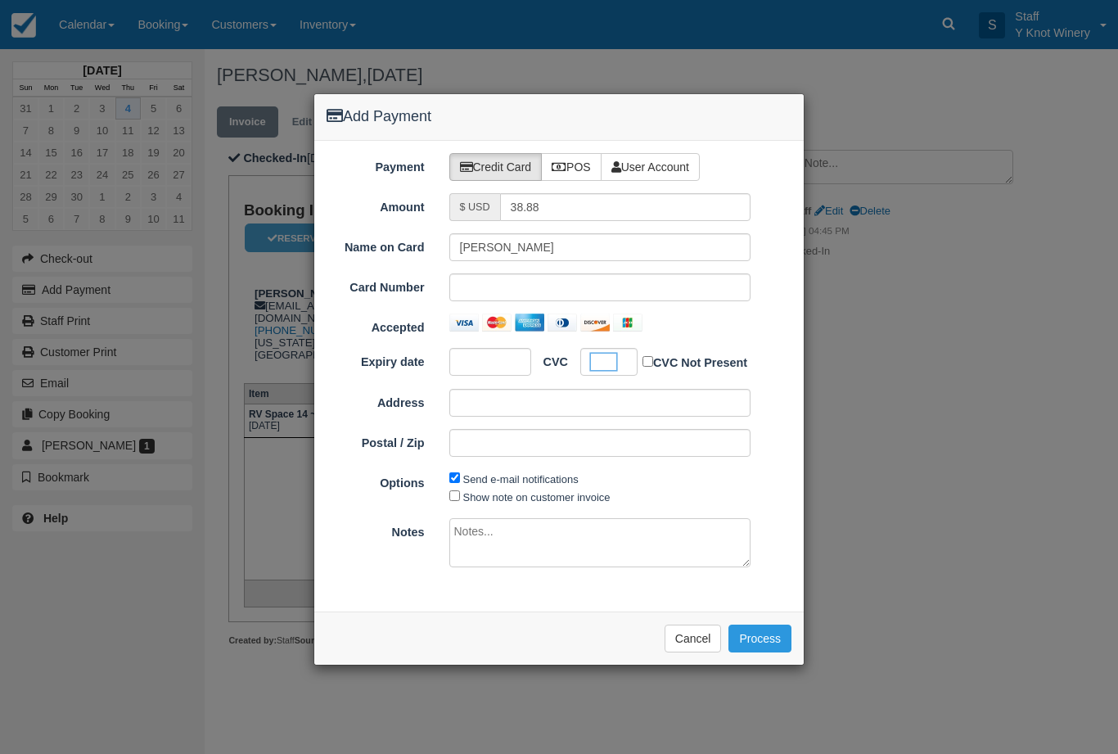
click at [767, 638] on button "Process" at bounding box center [759, 638] width 63 height 28
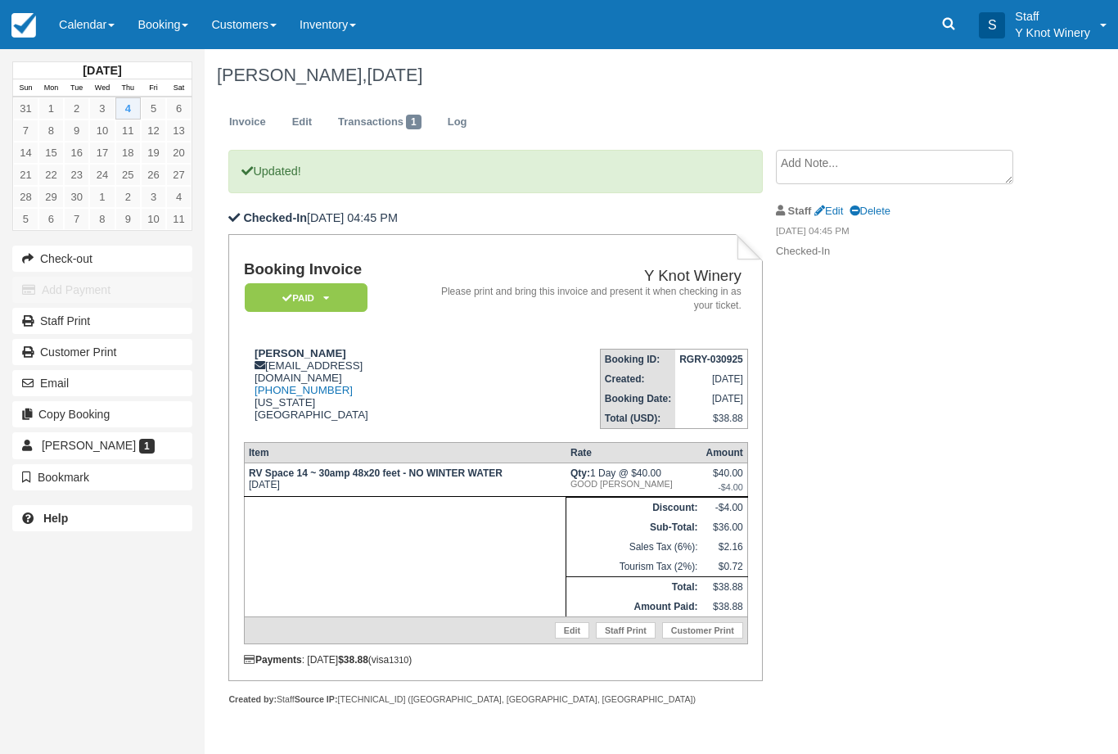
click at [97, 28] on link "Calendar" at bounding box center [86, 24] width 79 height 49
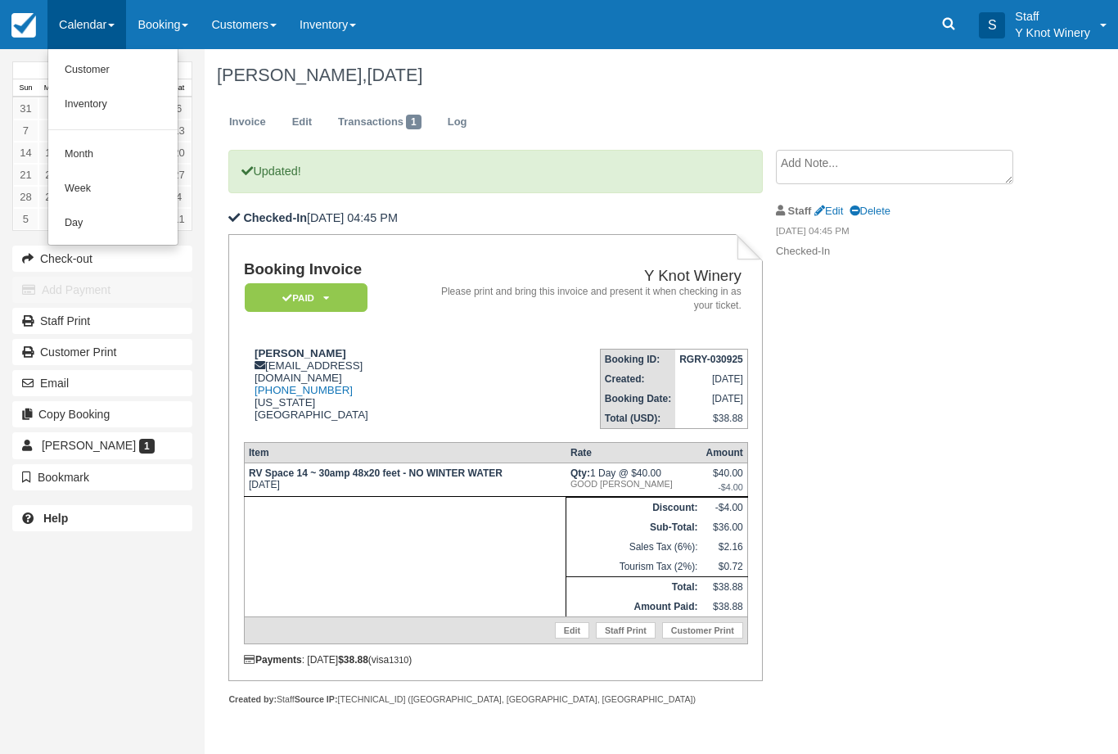
click at [111, 60] on link "Customer" at bounding box center [112, 70] width 129 height 34
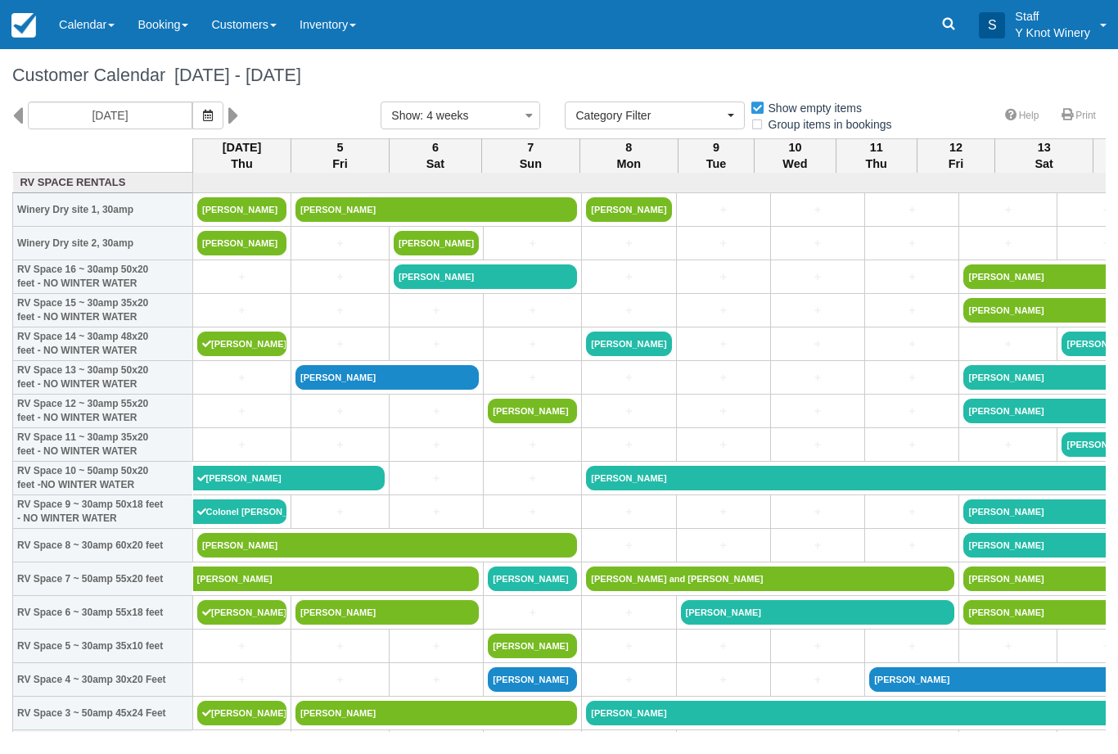
select select
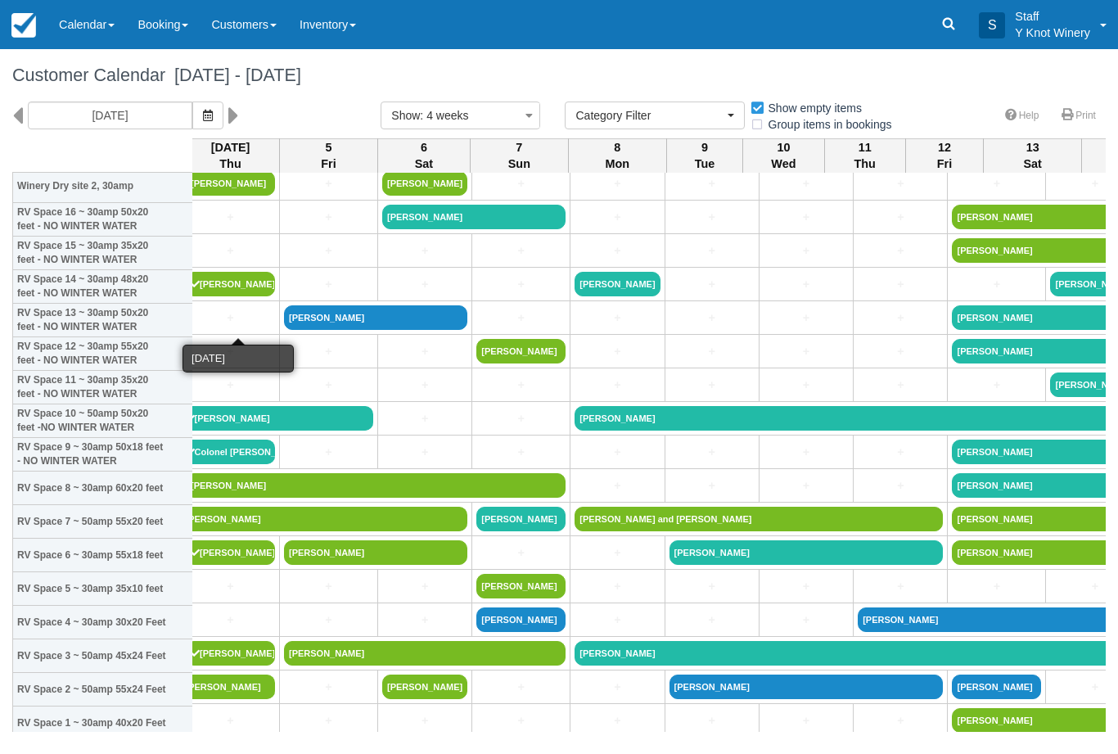
scroll to position [57, 11]
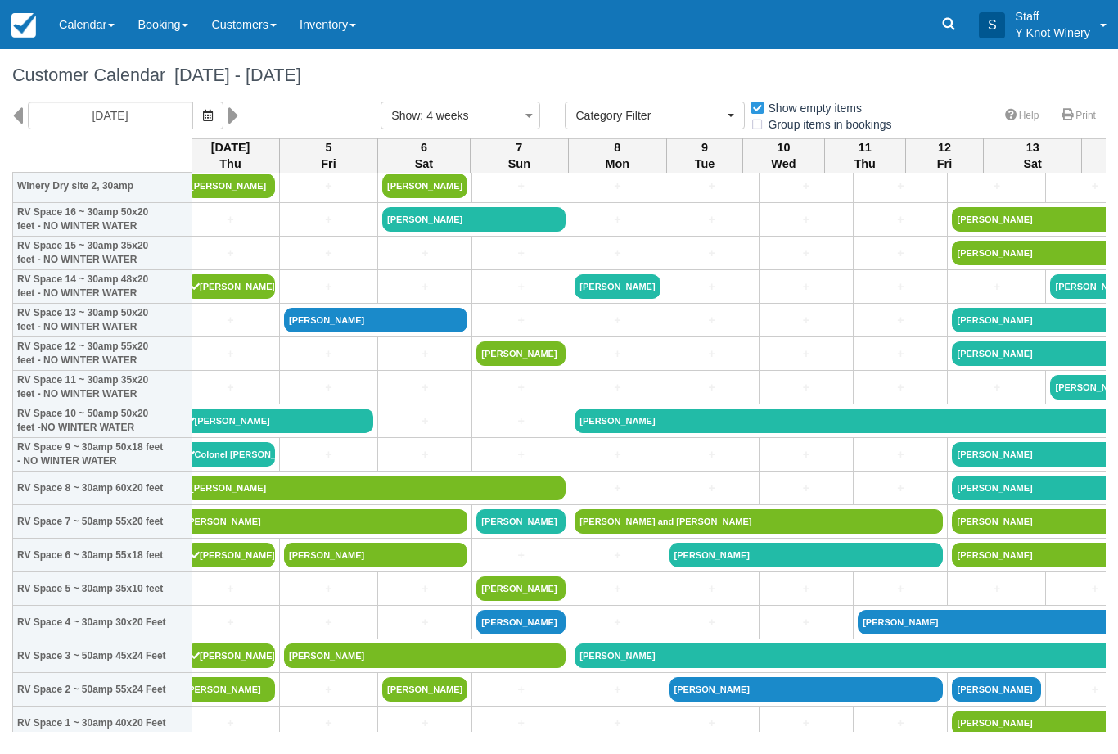
click at [86, 5] on link "Calendar" at bounding box center [86, 24] width 79 height 49
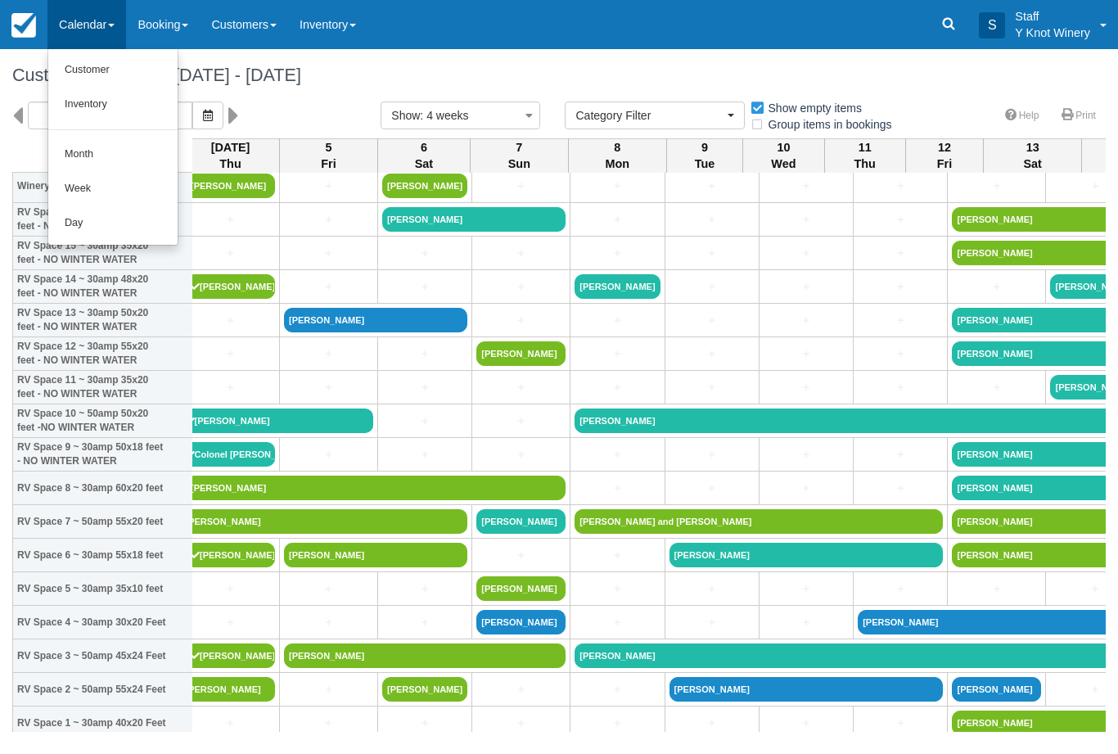
click at [89, 34] on div at bounding box center [559, 377] width 1118 height 754
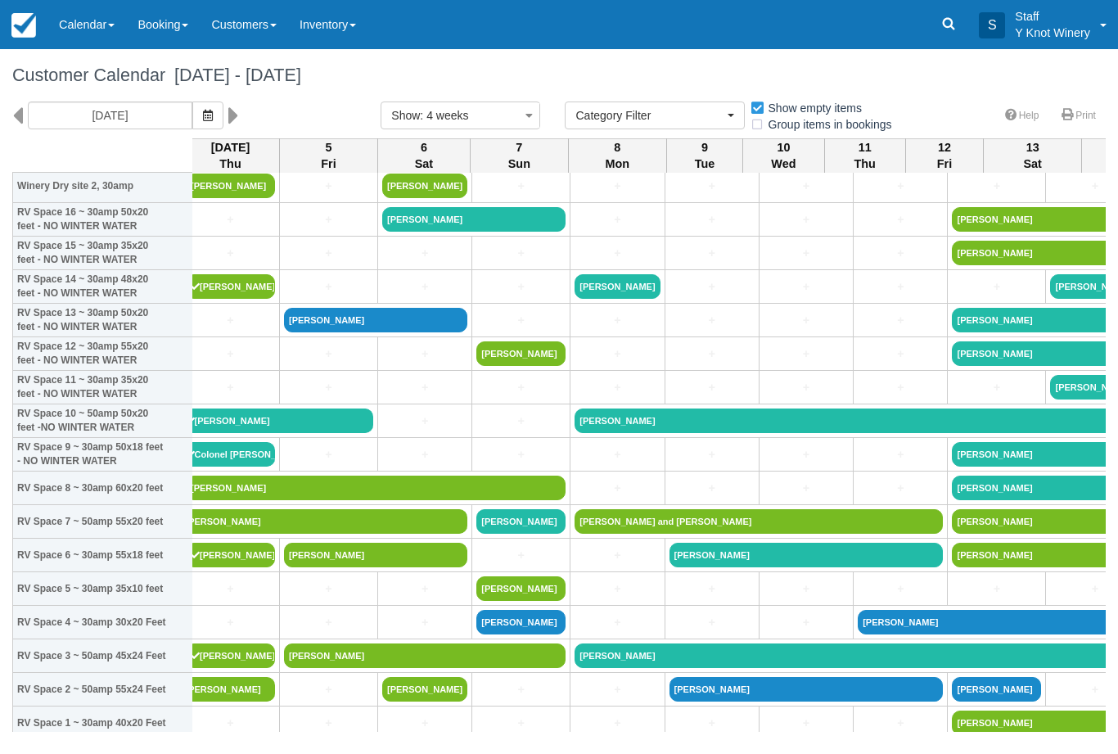
click at [84, 42] on link "Calendar" at bounding box center [86, 24] width 79 height 49
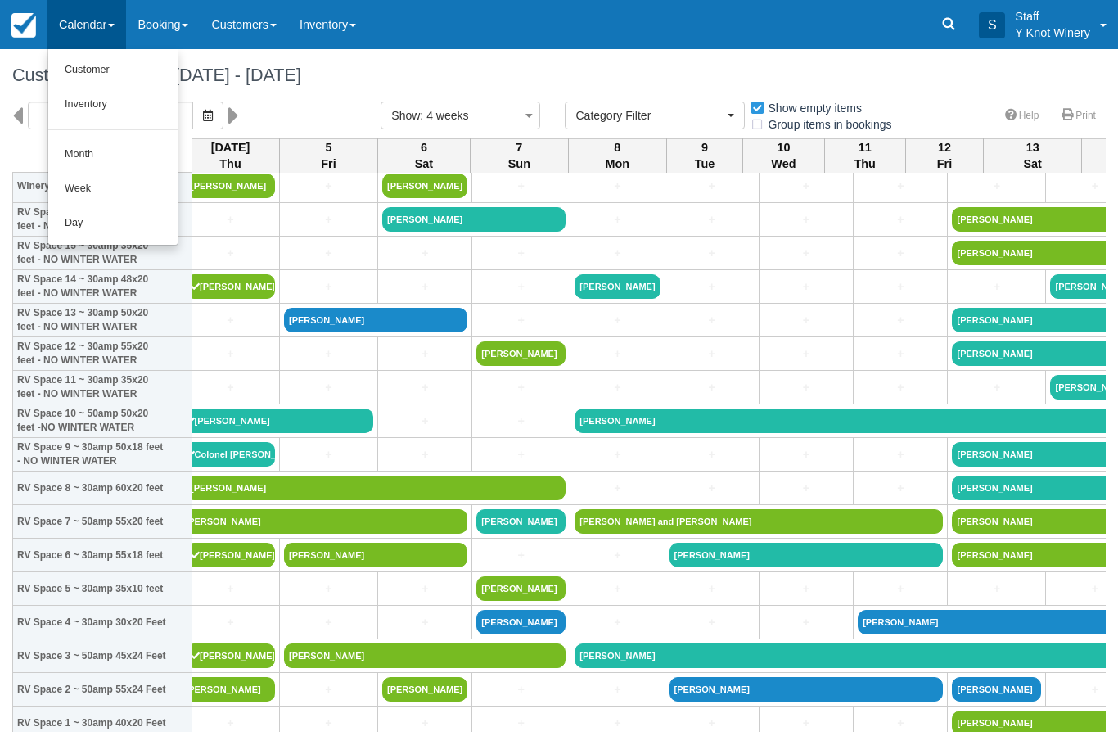
click at [88, 65] on link "Customer" at bounding box center [112, 70] width 129 height 34
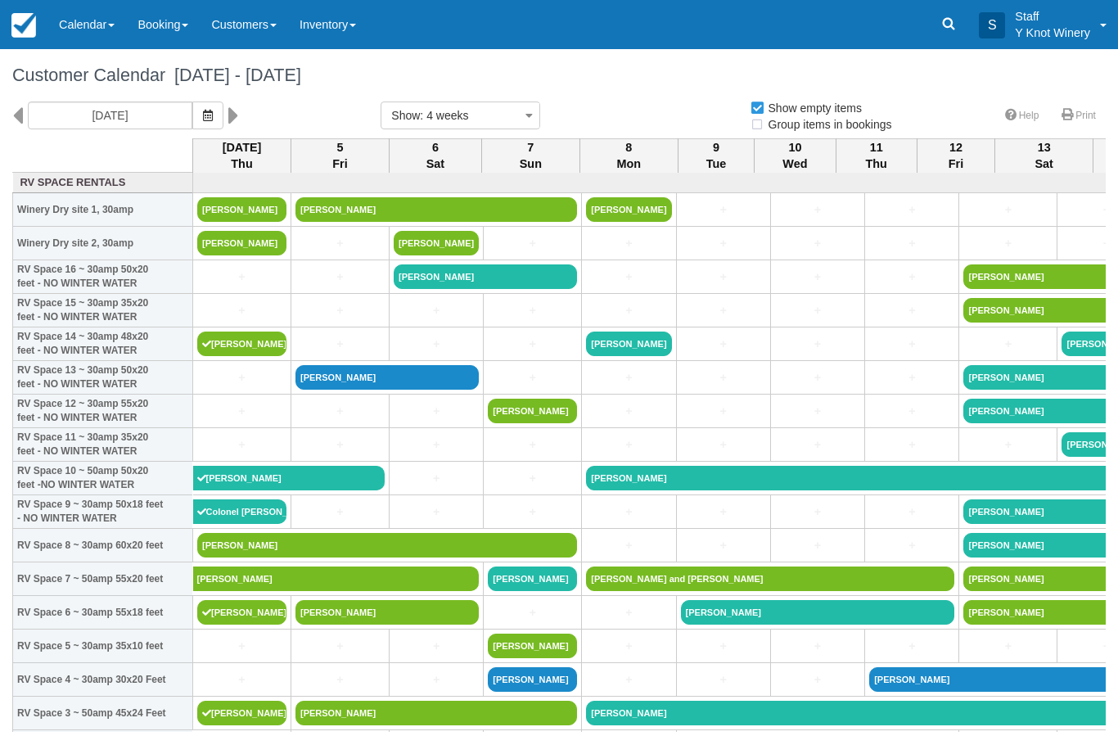
select select
click at [83, 18] on link "Calendar" at bounding box center [86, 24] width 79 height 49
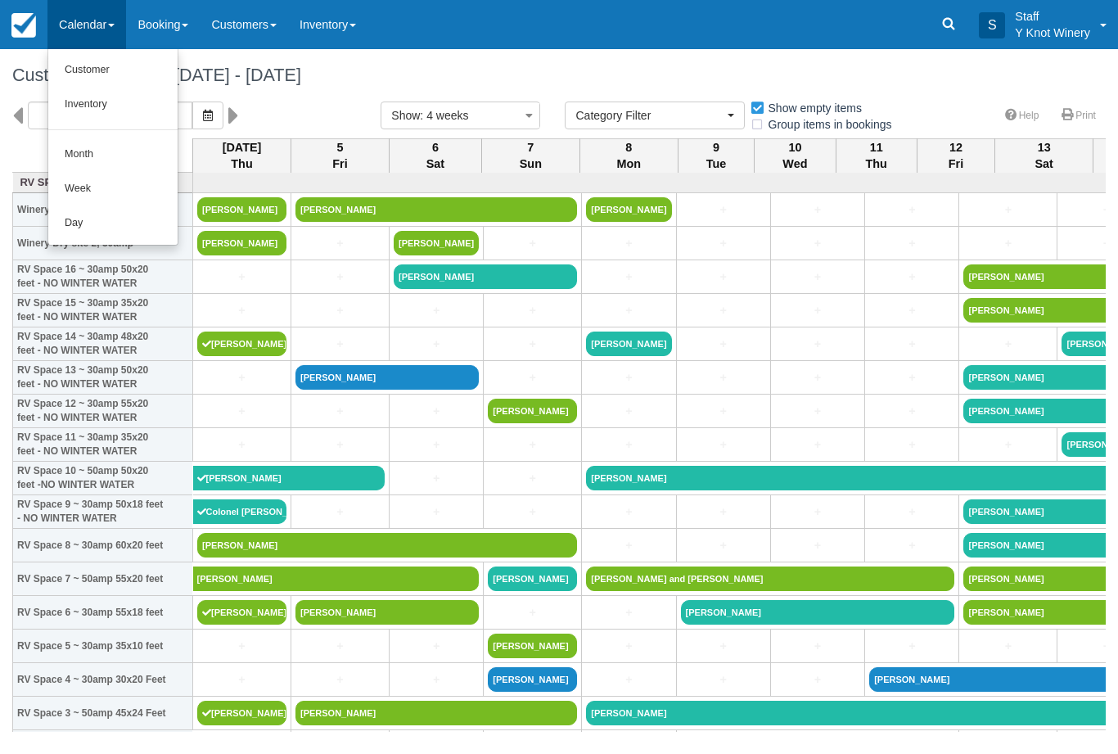
click at [85, 68] on link "Customer" at bounding box center [112, 70] width 129 height 34
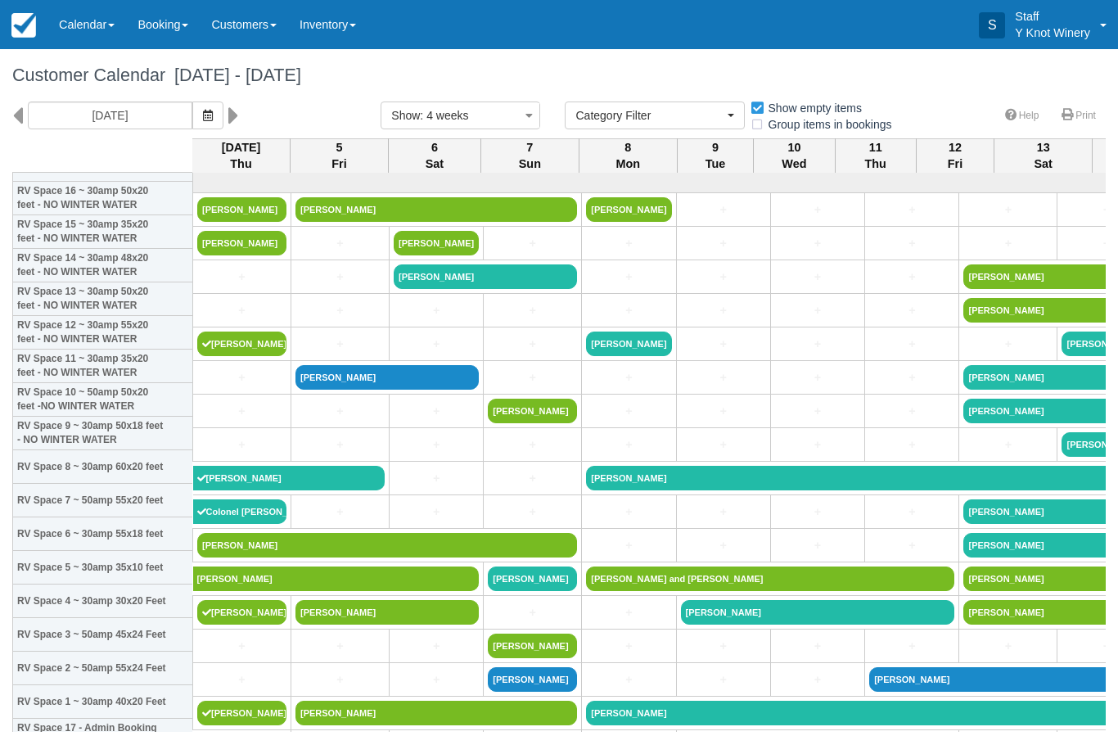
select select
